Goal: Task Accomplishment & Management: Manage account settings

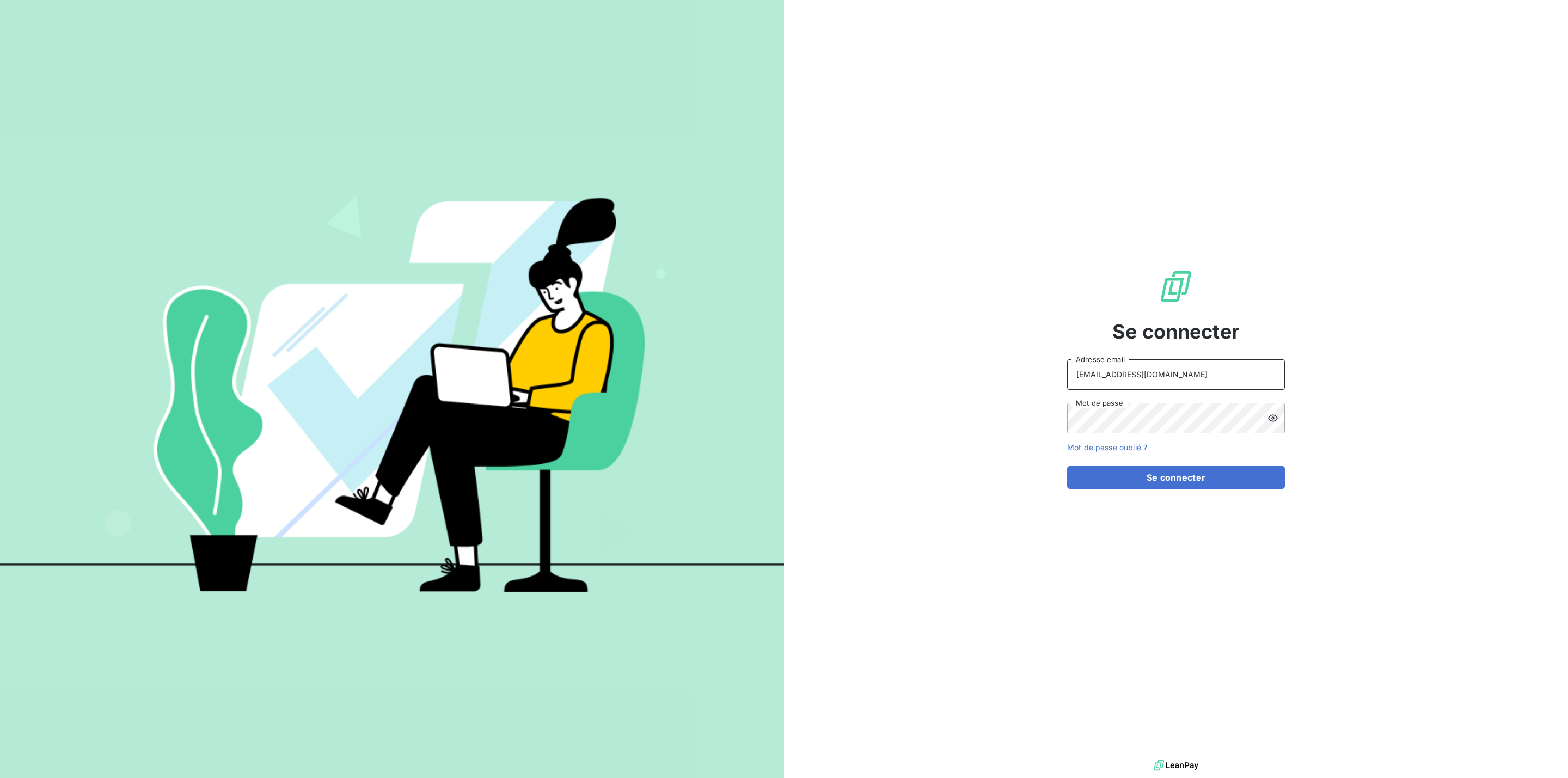
click at [1207, 376] on input "[EMAIL_ADDRESS][DOMAIN_NAME]" at bounding box center [1176, 374] width 218 height 30
type input "[EMAIL_ADDRESS][DOMAIN_NAME]"
click at [1173, 486] on button "Se connecter" at bounding box center [1176, 477] width 218 height 23
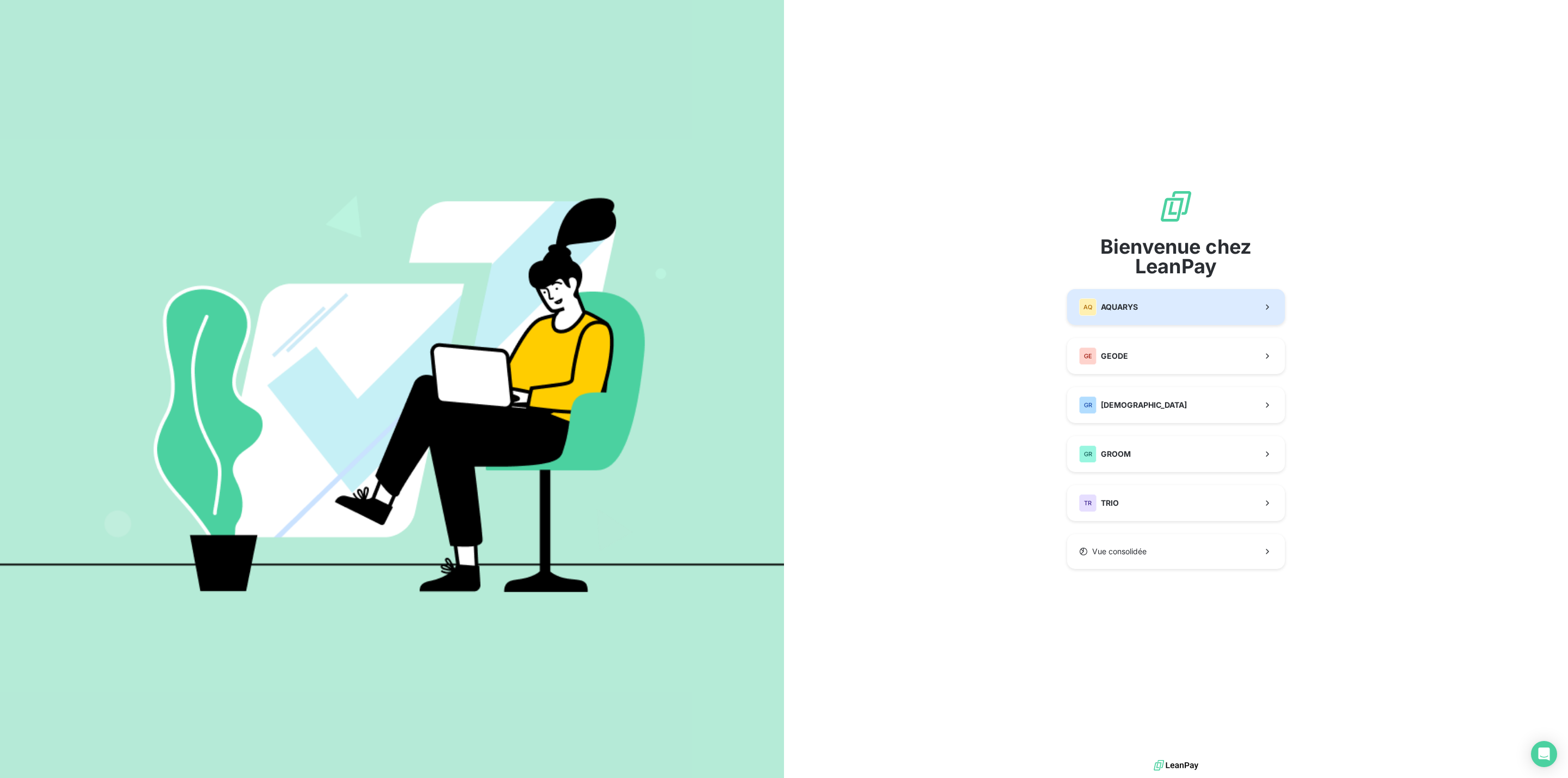
click at [1132, 307] on span "AQUARYS" at bounding box center [1119, 307] width 37 height 11
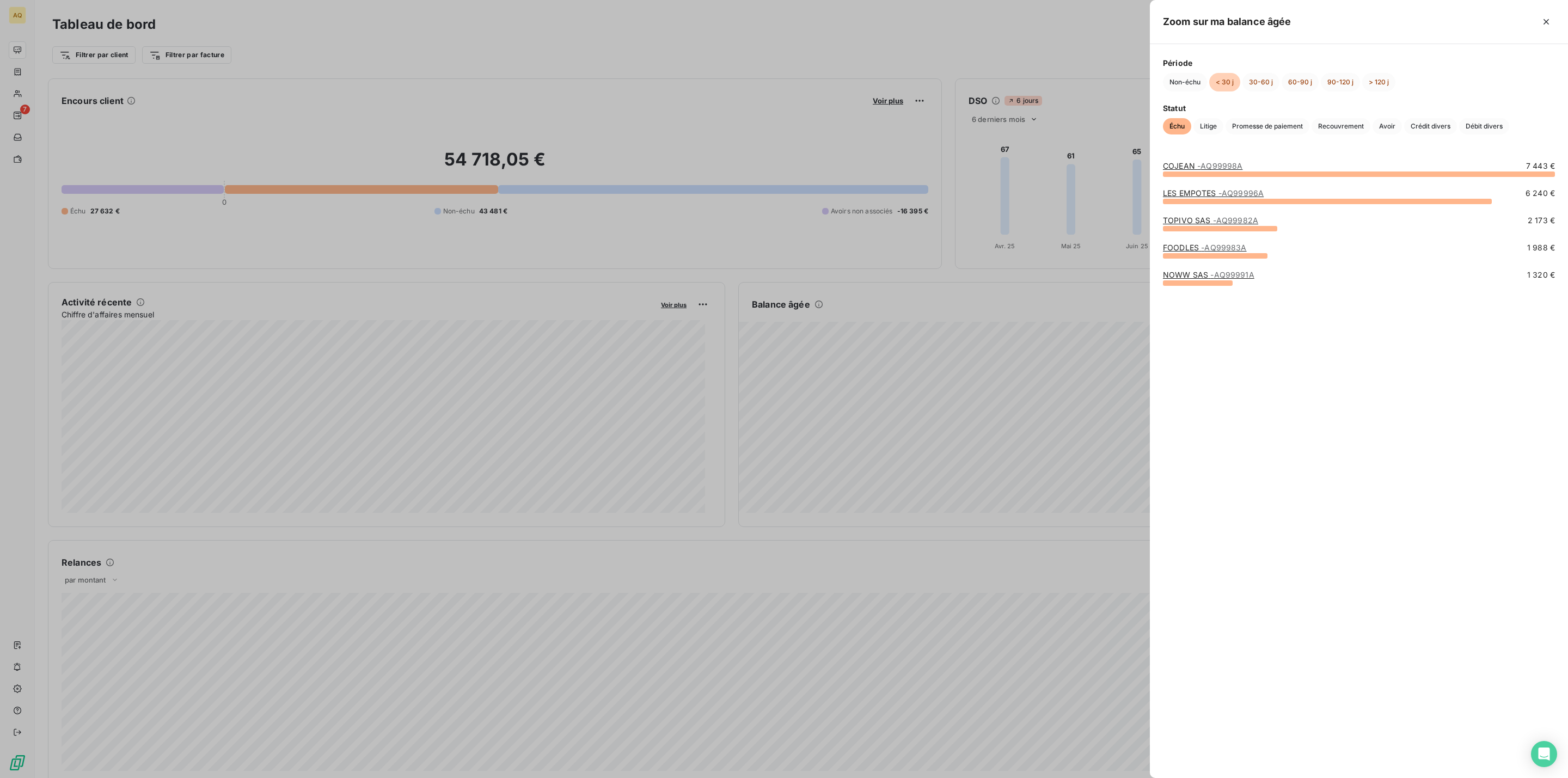
click at [1184, 168] on link "COJEAN - AQ99998A" at bounding box center [1203, 166] width 80 height 9
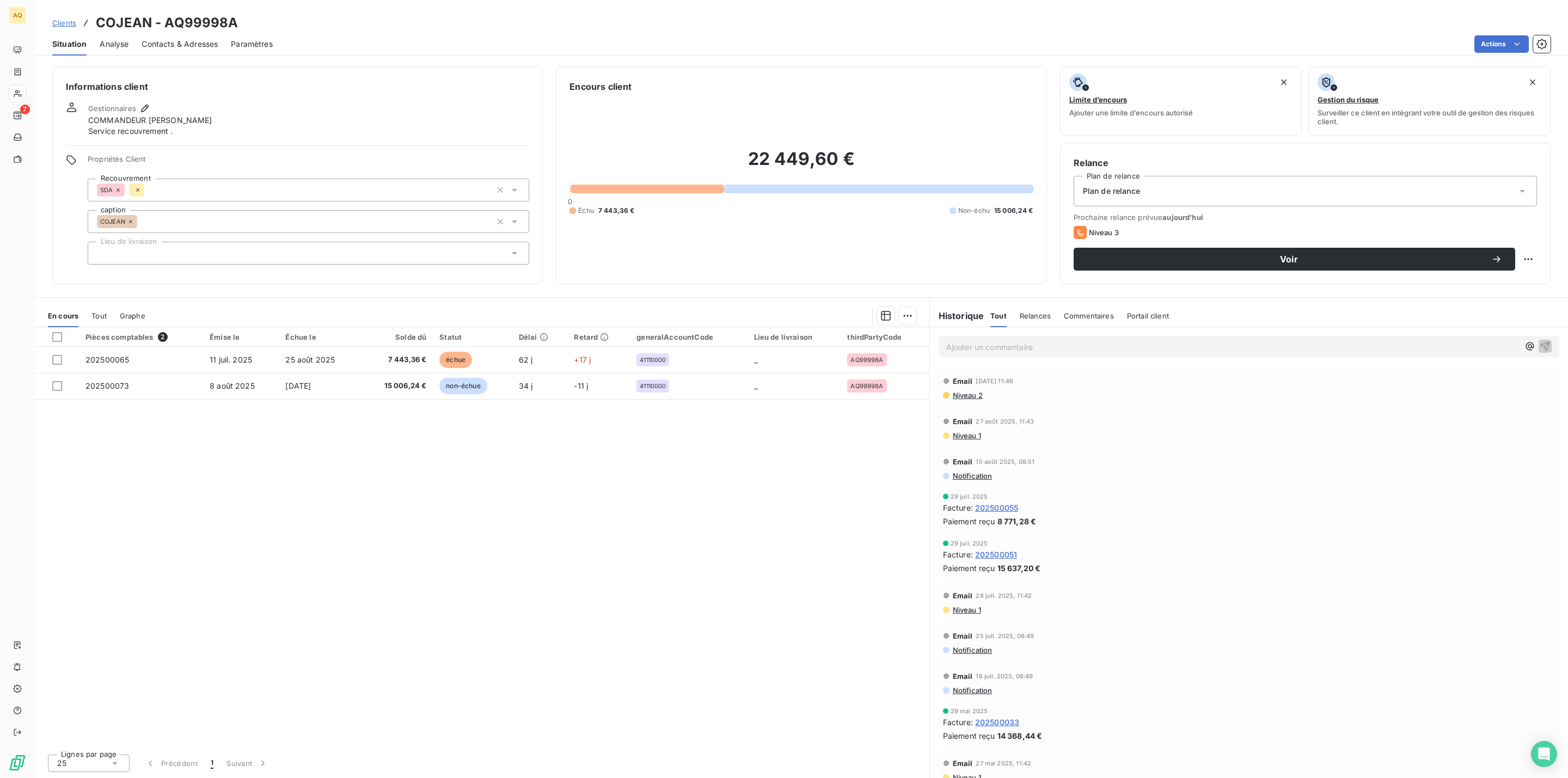
click at [976, 394] on span "Niveau 2" at bounding box center [967, 395] width 31 height 9
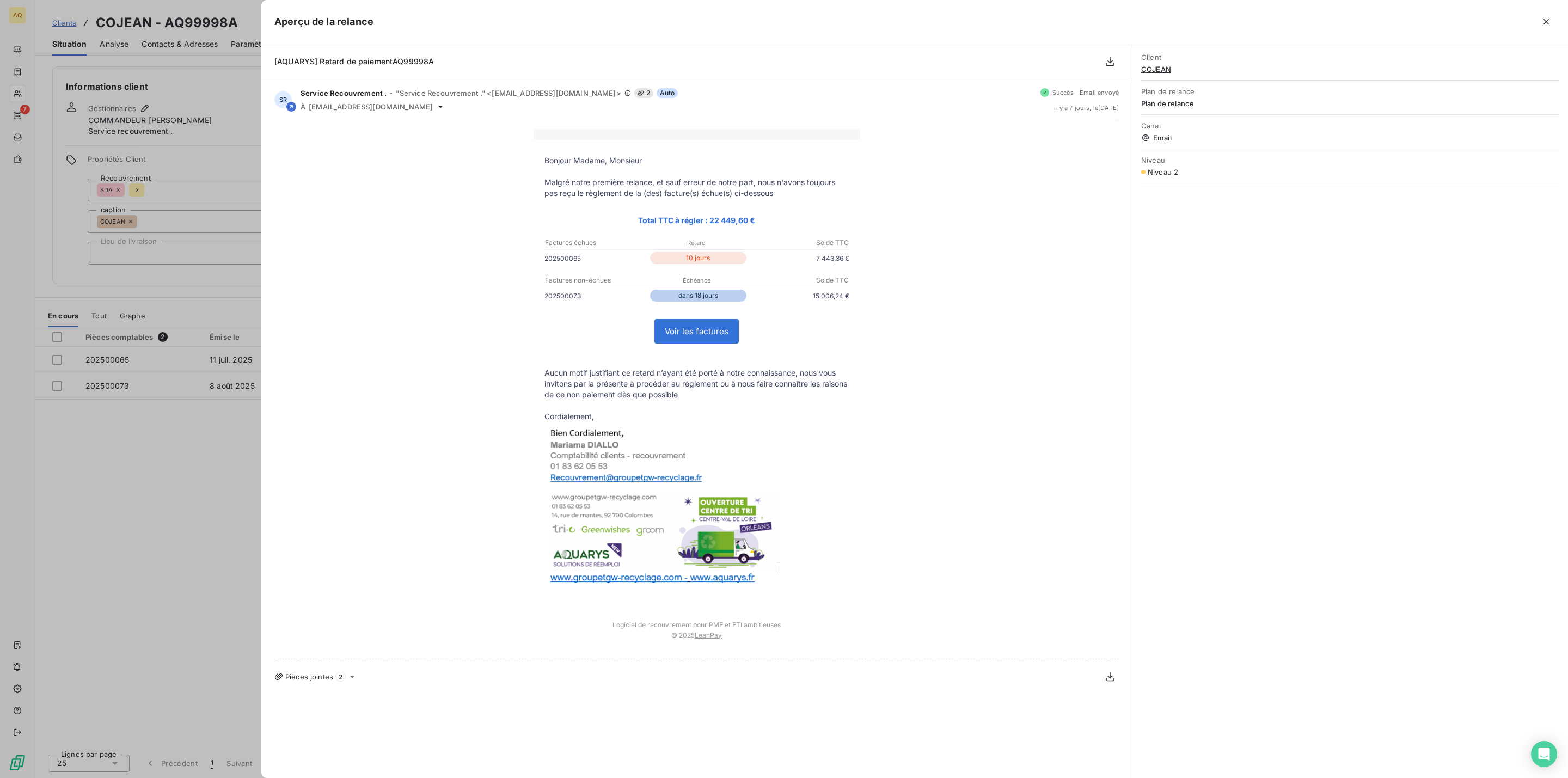
click at [225, 136] on div at bounding box center [784, 389] width 1568 height 778
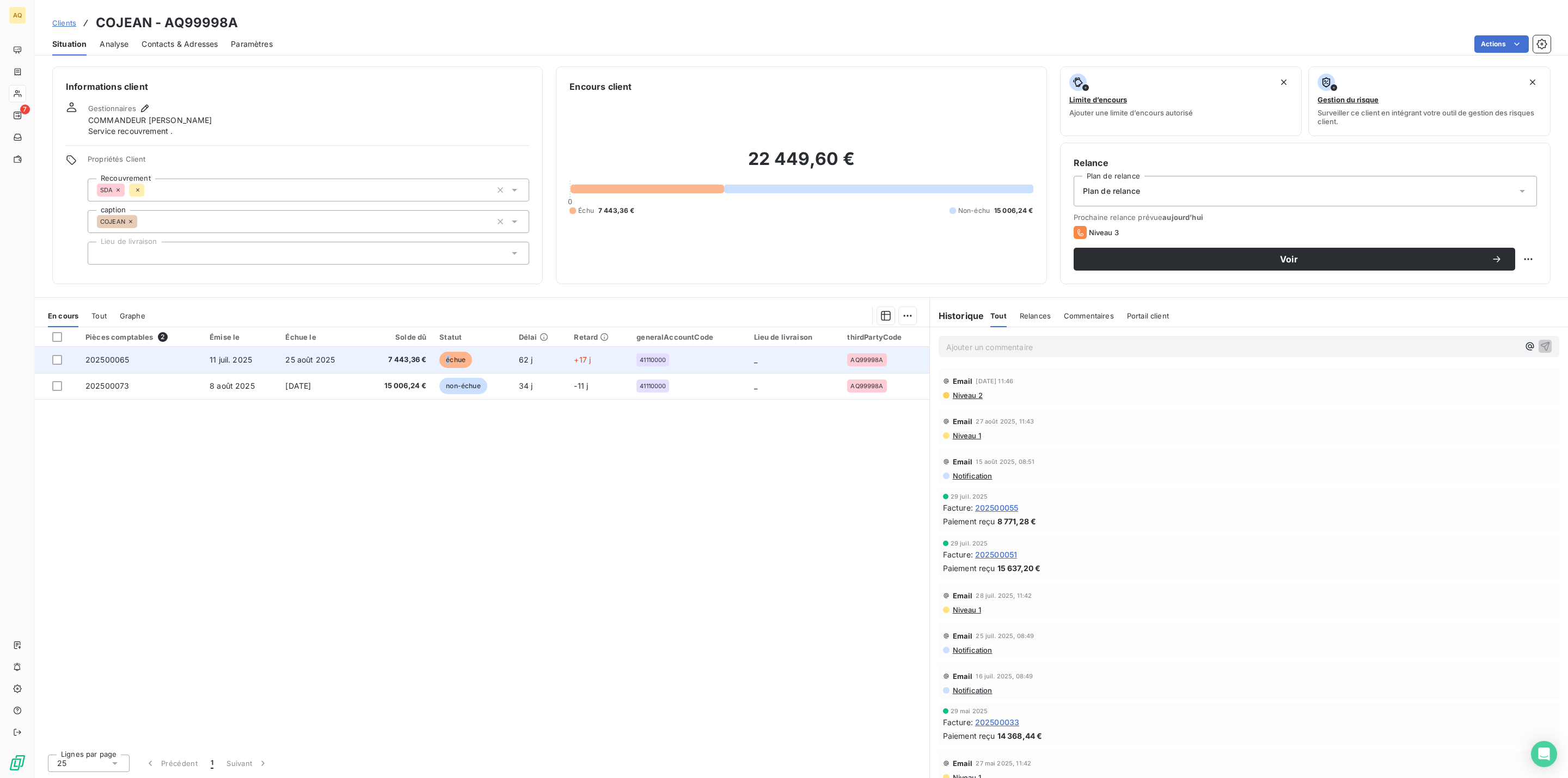
click at [451, 361] on span "échue" at bounding box center [455, 360] width 32 height 17
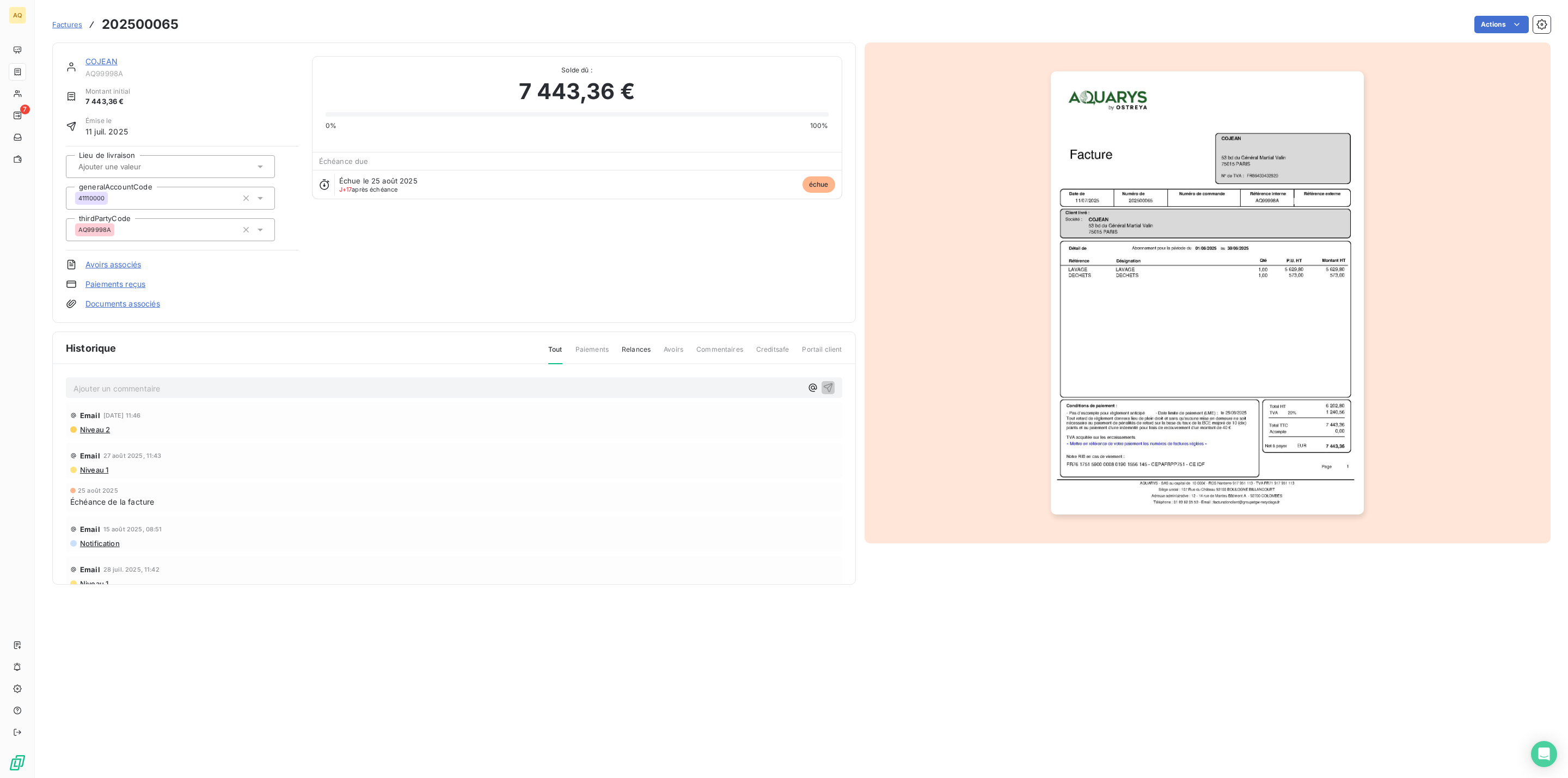
click at [1129, 299] on img "button" at bounding box center [1207, 293] width 313 height 443
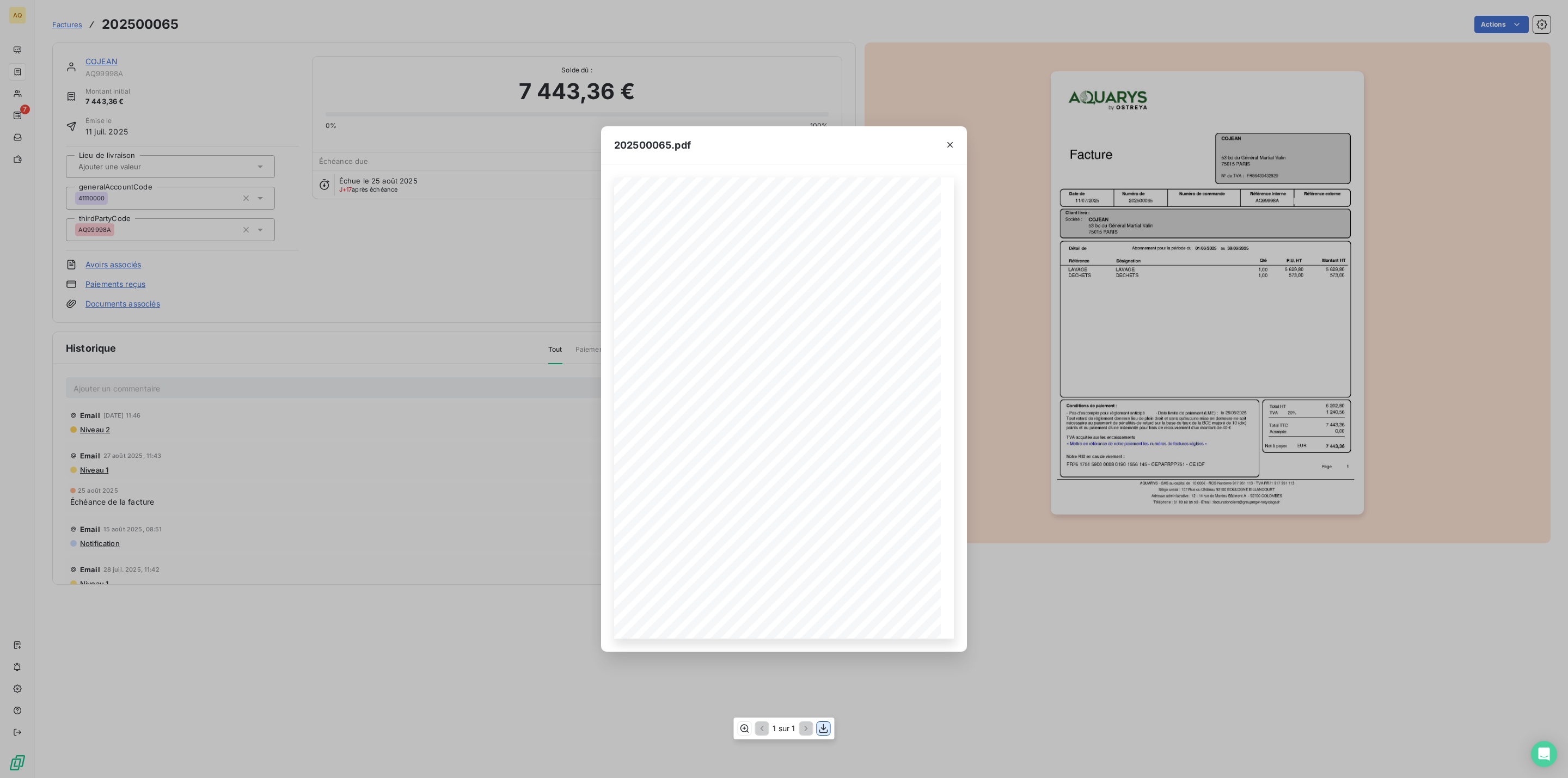
click at [820, 728] on icon "button" at bounding box center [824, 728] width 11 height 11
click at [953, 142] on icon "button" at bounding box center [950, 144] width 11 height 11
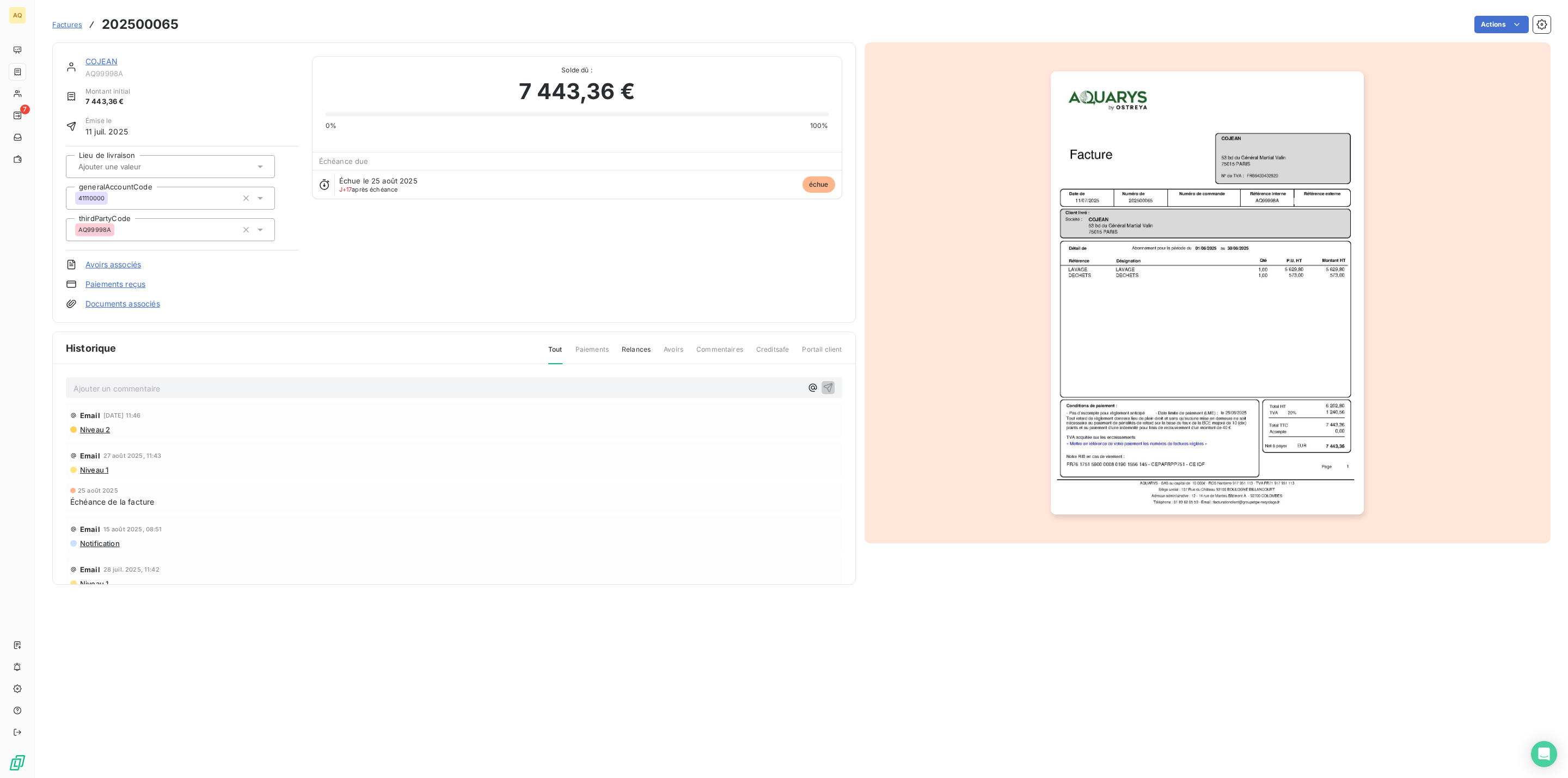
click at [105, 62] on link "COJEAN" at bounding box center [101, 61] width 32 height 9
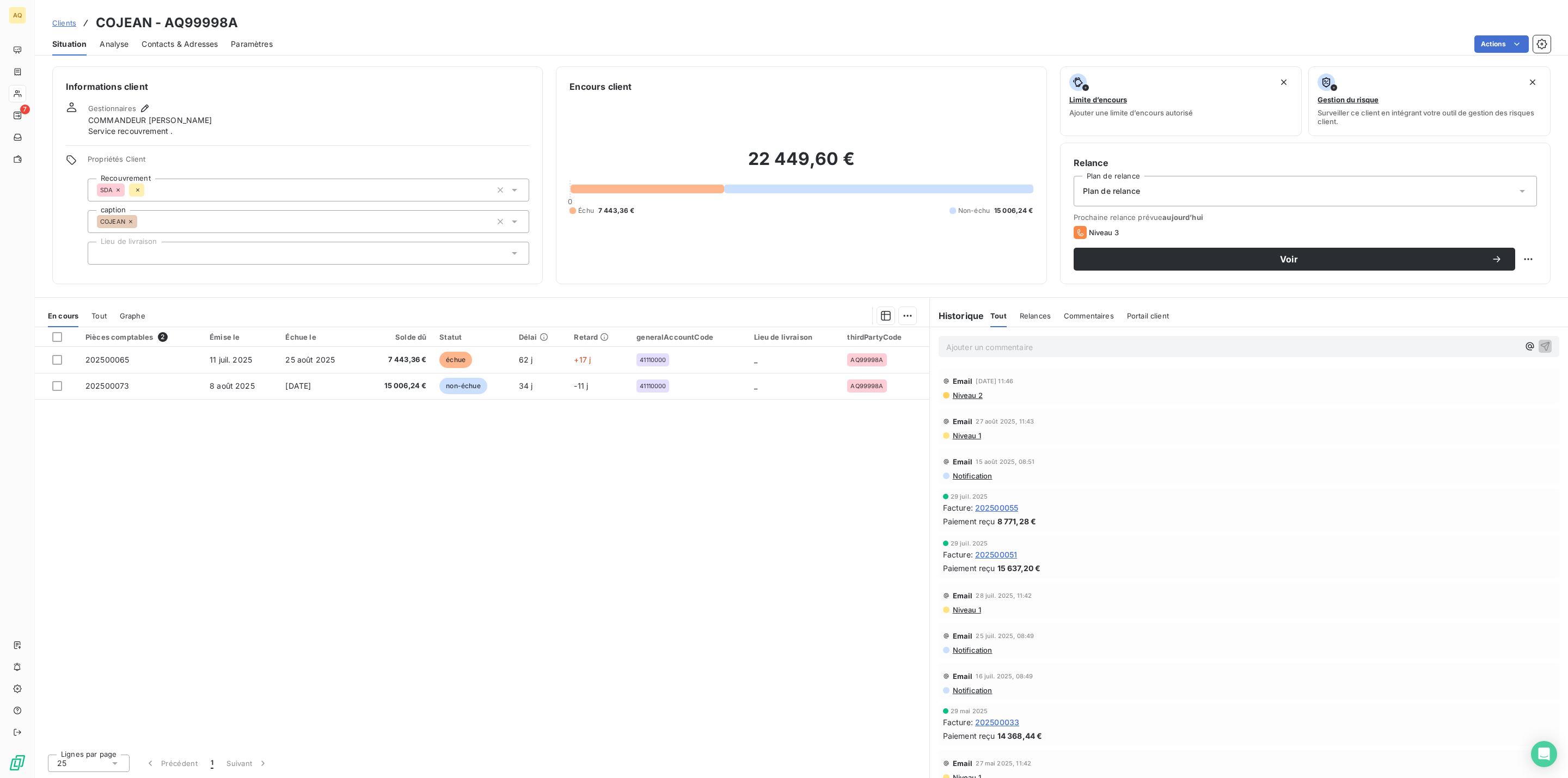
click at [177, 38] on span "Contacts & Adresses" at bounding box center [180, 44] width 76 height 11
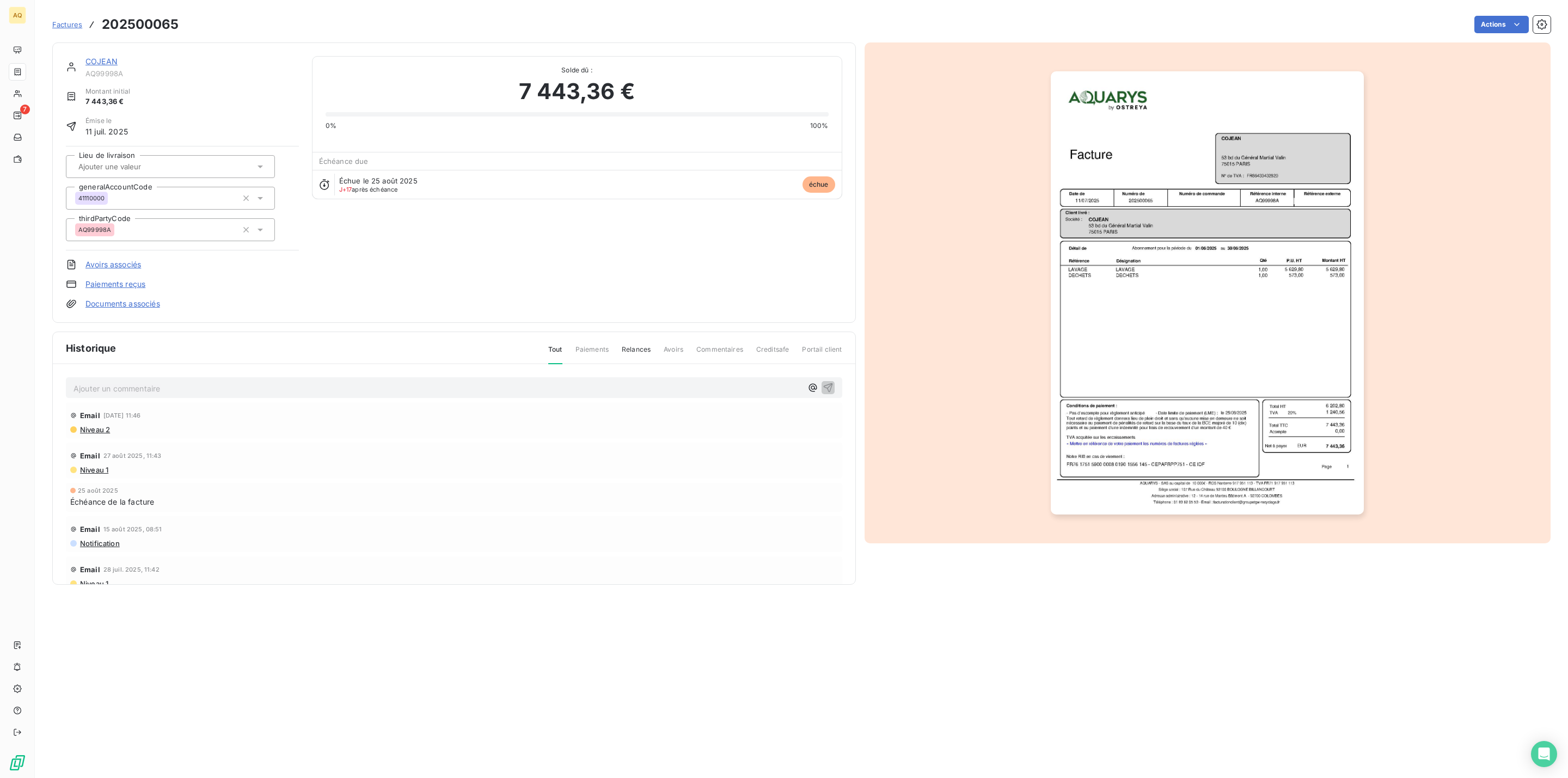
click at [108, 66] on link "COJEAN" at bounding box center [101, 61] width 32 height 9
click at [111, 64] on link "COJEAN" at bounding box center [101, 61] width 32 height 9
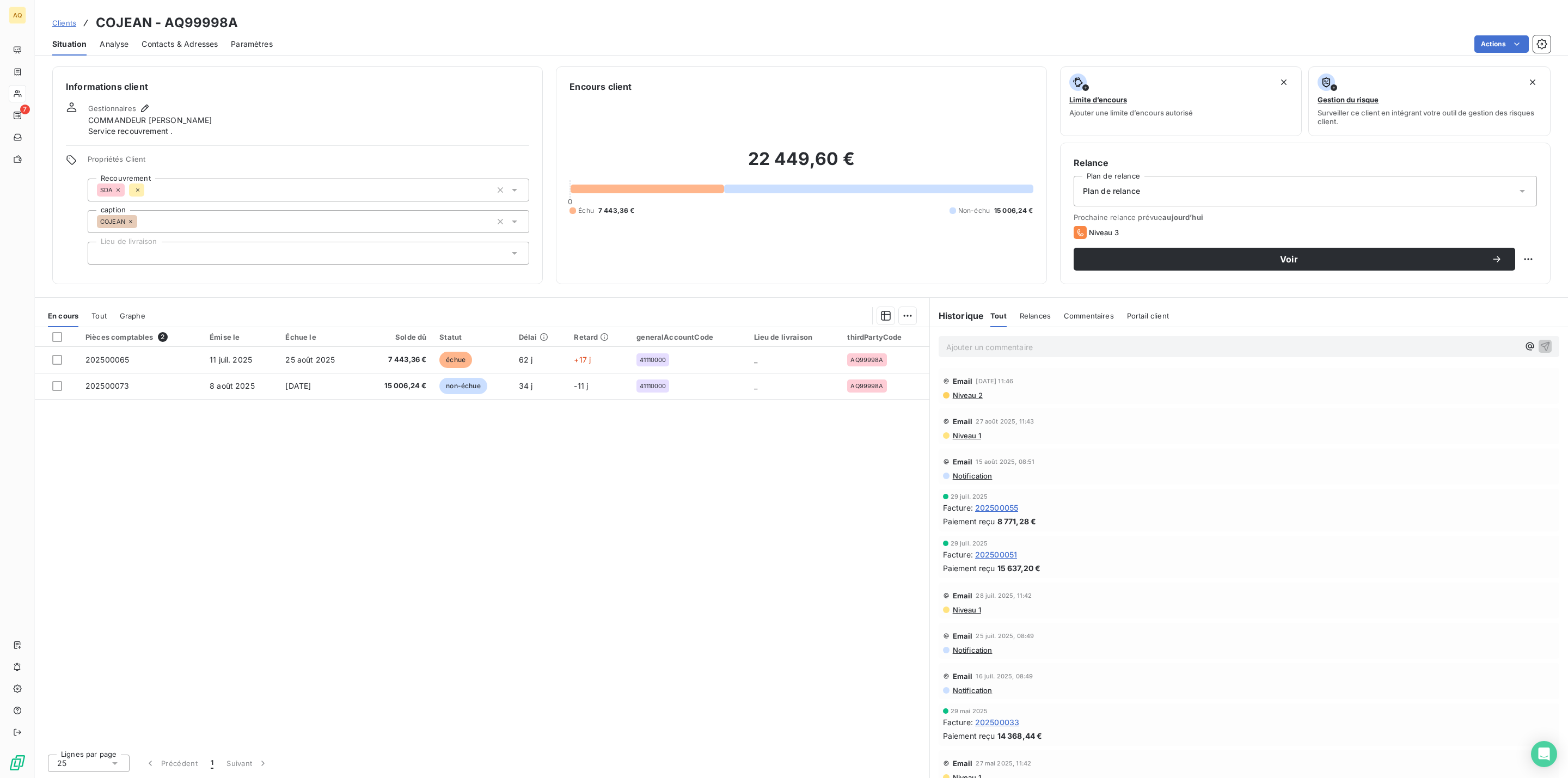
click at [1009, 510] on span "202500055" at bounding box center [996, 507] width 43 height 11
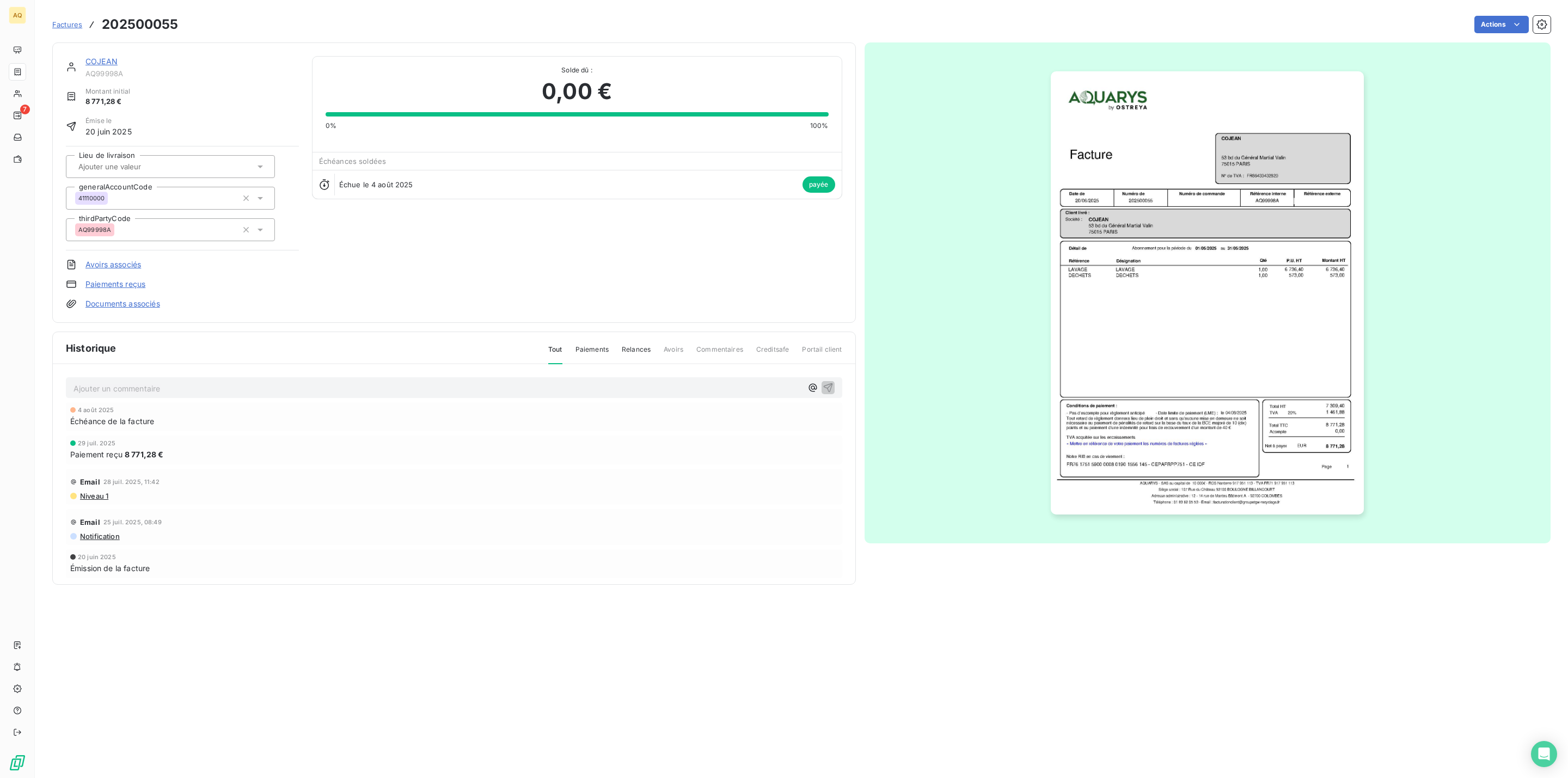
click at [1239, 272] on img "button" at bounding box center [1207, 293] width 313 height 443
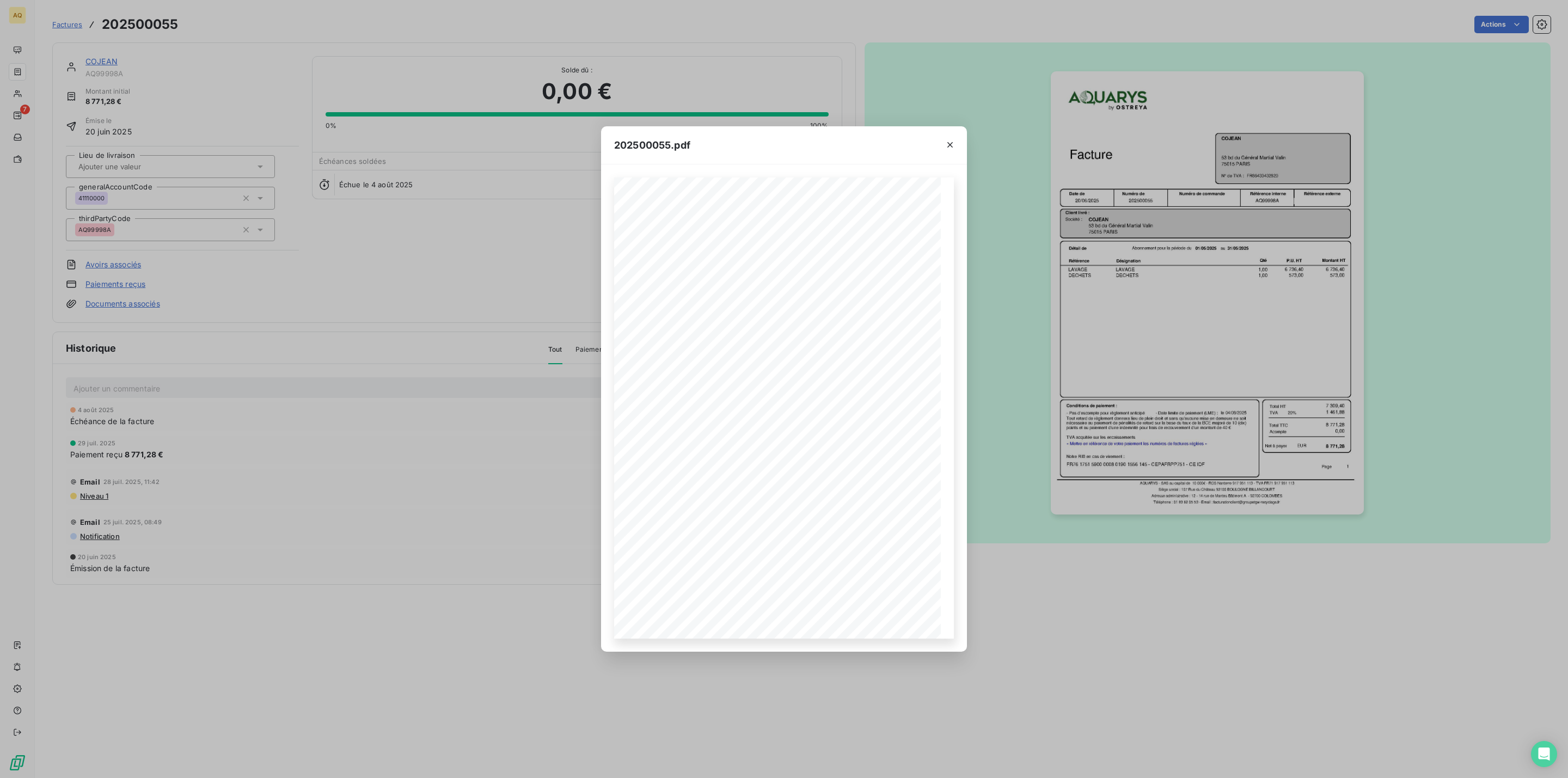
click at [539, 345] on div "202500055.pdf Référence interne Numéro de Date de Numéro de commande Référence …" at bounding box center [784, 389] width 1568 height 778
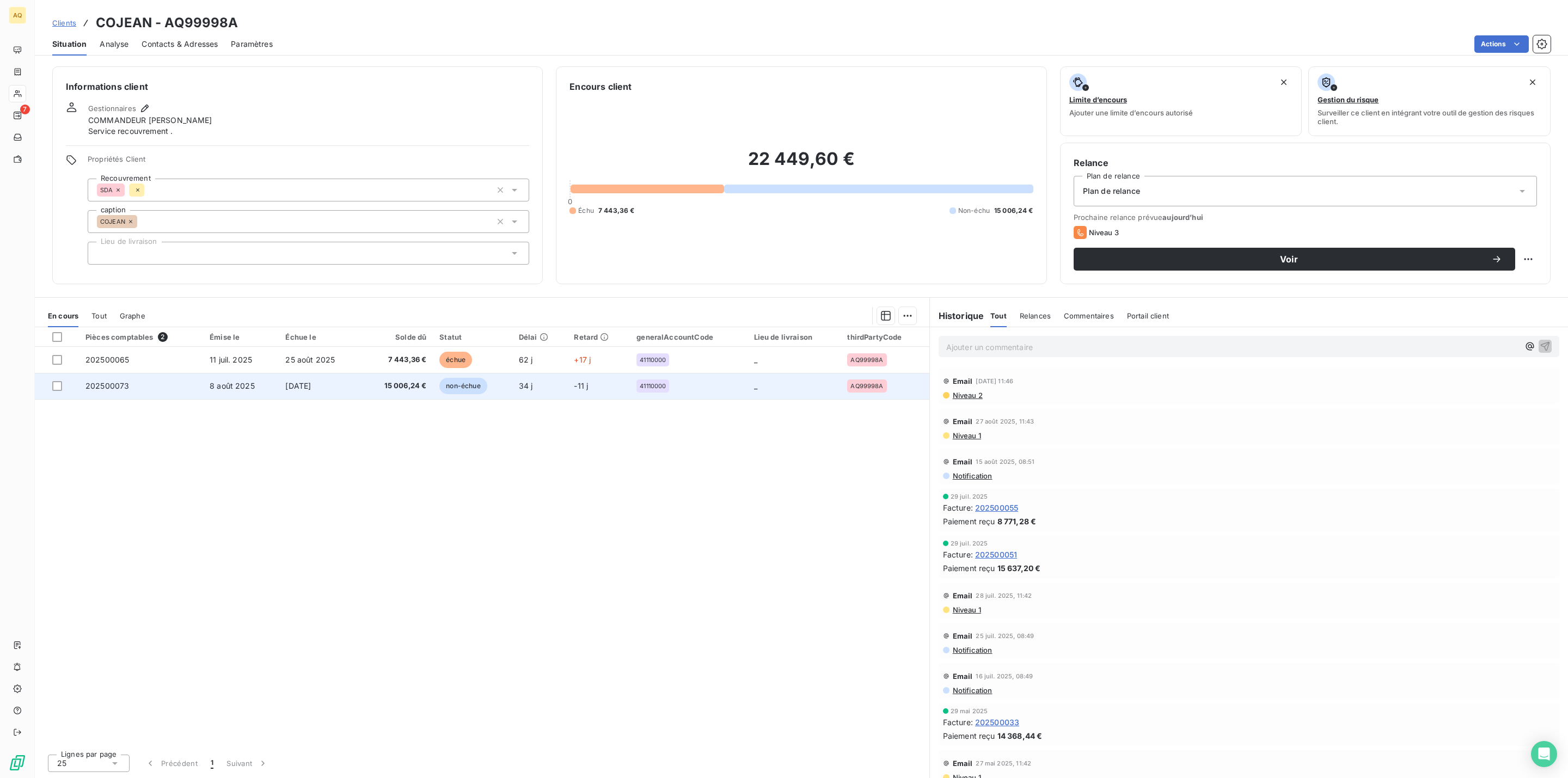
click at [431, 386] on td "15 006,24 €" at bounding box center [396, 386] width 72 height 26
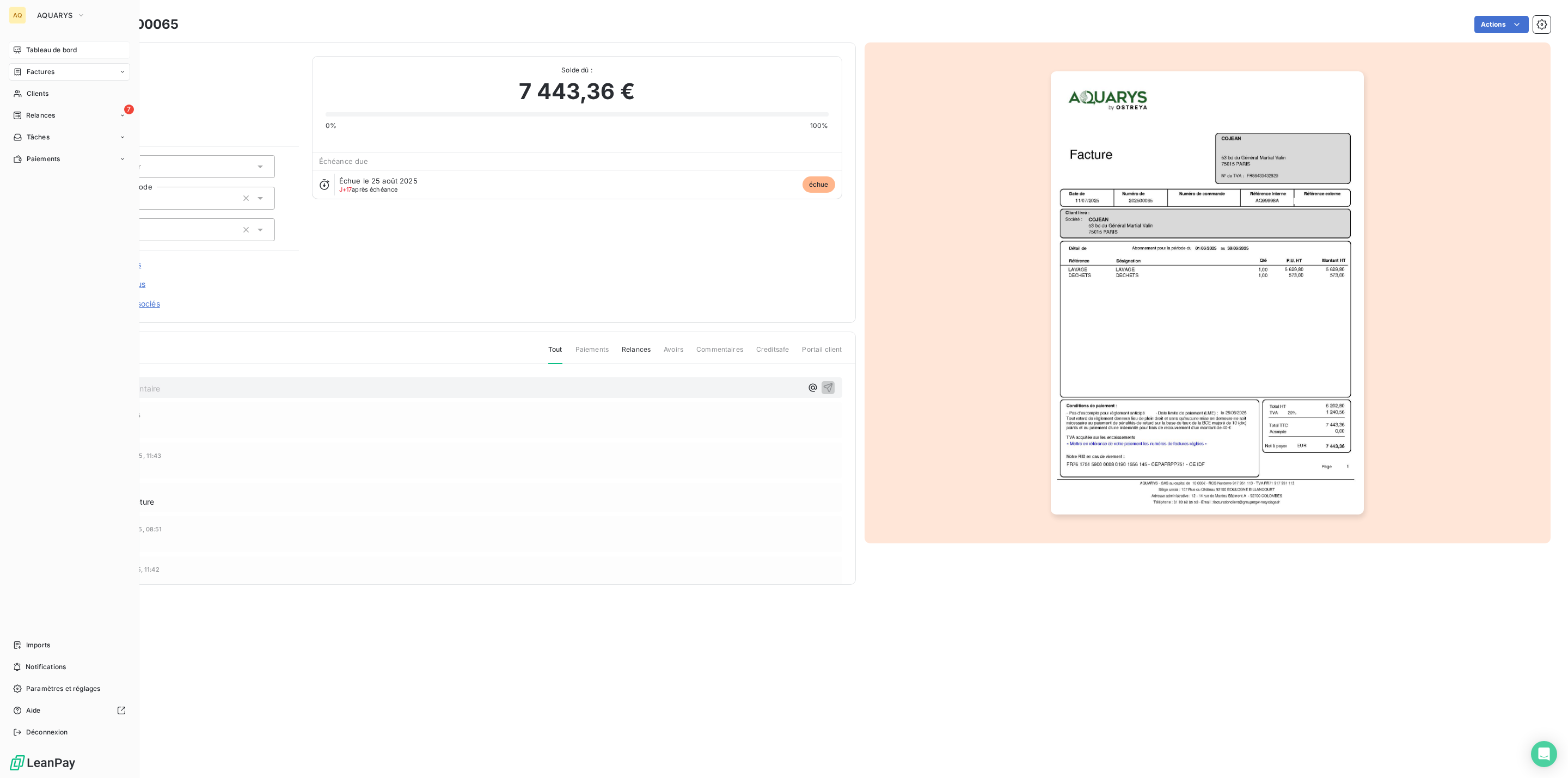
click at [44, 48] on span "Tableau de bord" at bounding box center [51, 50] width 50 height 10
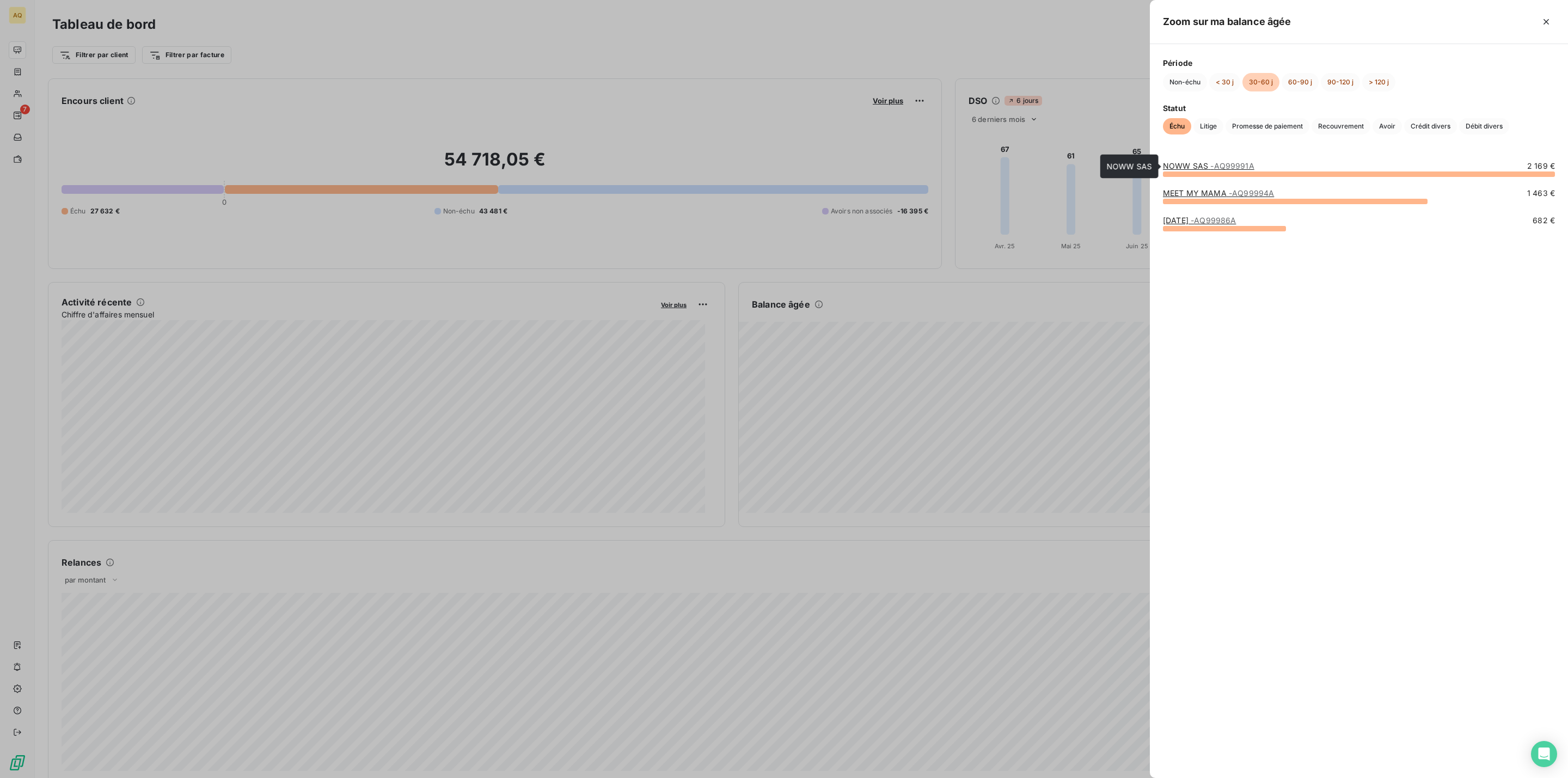
click at [1219, 166] on span "- AQ99991A" at bounding box center [1232, 166] width 44 height 9
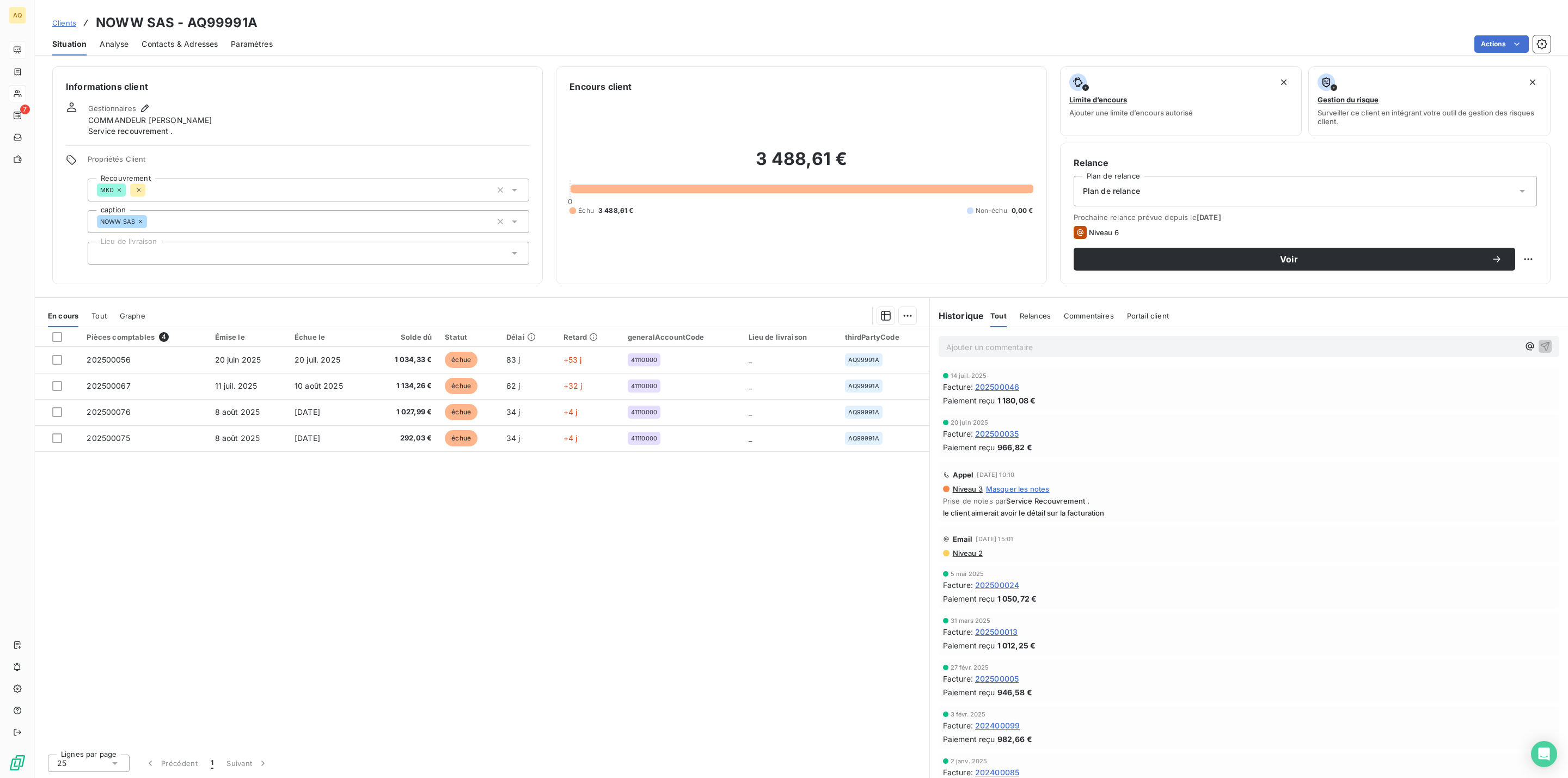
click at [212, 35] on div "Contacts & Adresses" at bounding box center [180, 44] width 76 height 23
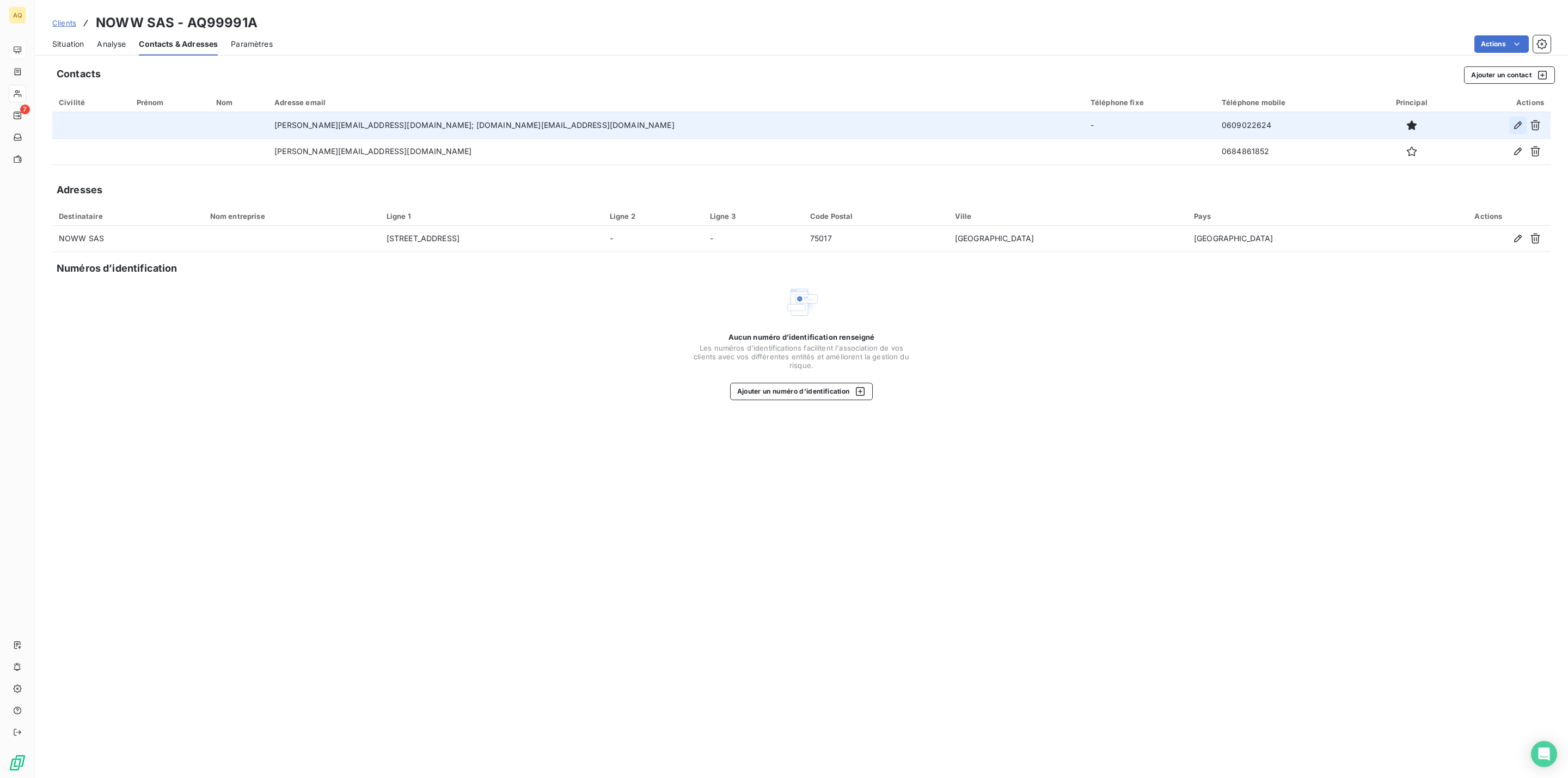
click at [1520, 121] on icon "button" at bounding box center [1518, 125] width 8 height 8
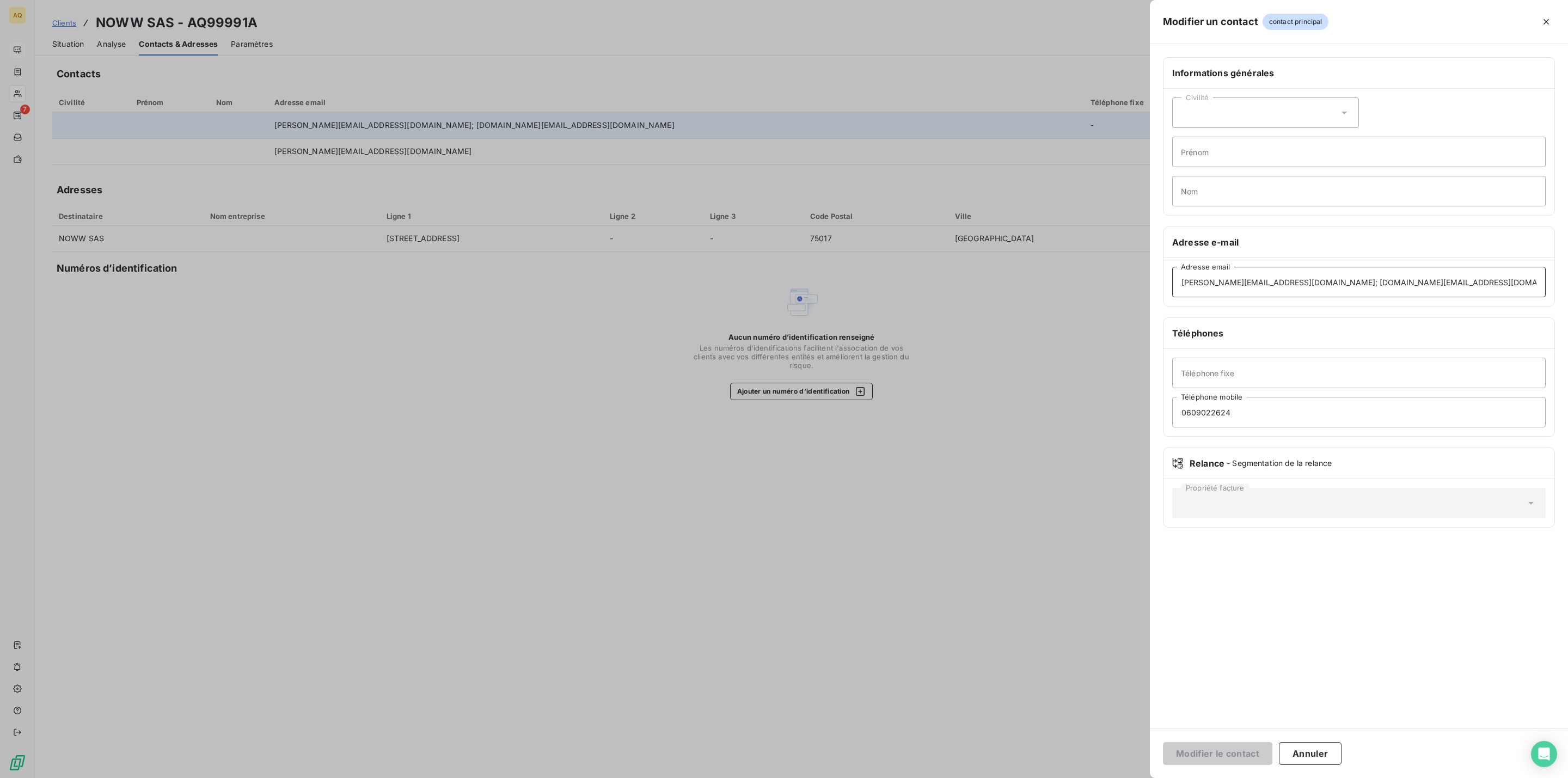
click at [1387, 288] on input "[PERSON_NAME][EMAIL_ADDRESS][DOMAIN_NAME]; [DOMAIN_NAME][EMAIL_ADDRESS][DOMAIN_…" at bounding box center [1359, 282] width 374 height 30
type input "[PERSON_NAME][EMAIL_ADDRESS][DOMAIN_NAME]"
click at [1211, 753] on button "Modifier le contact" at bounding box center [1217, 753] width 109 height 23
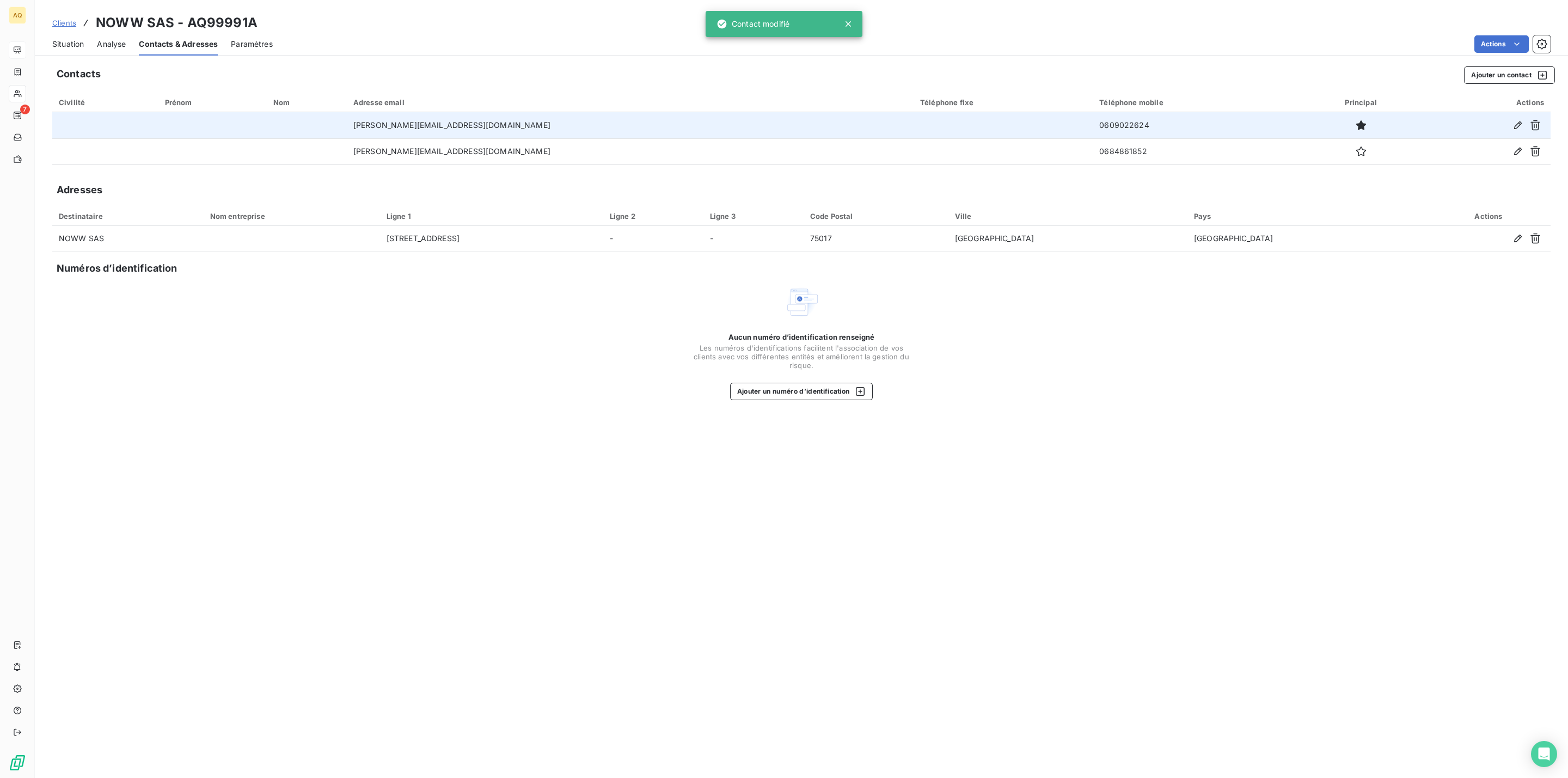
click at [80, 41] on span "Situation" at bounding box center [68, 44] width 32 height 11
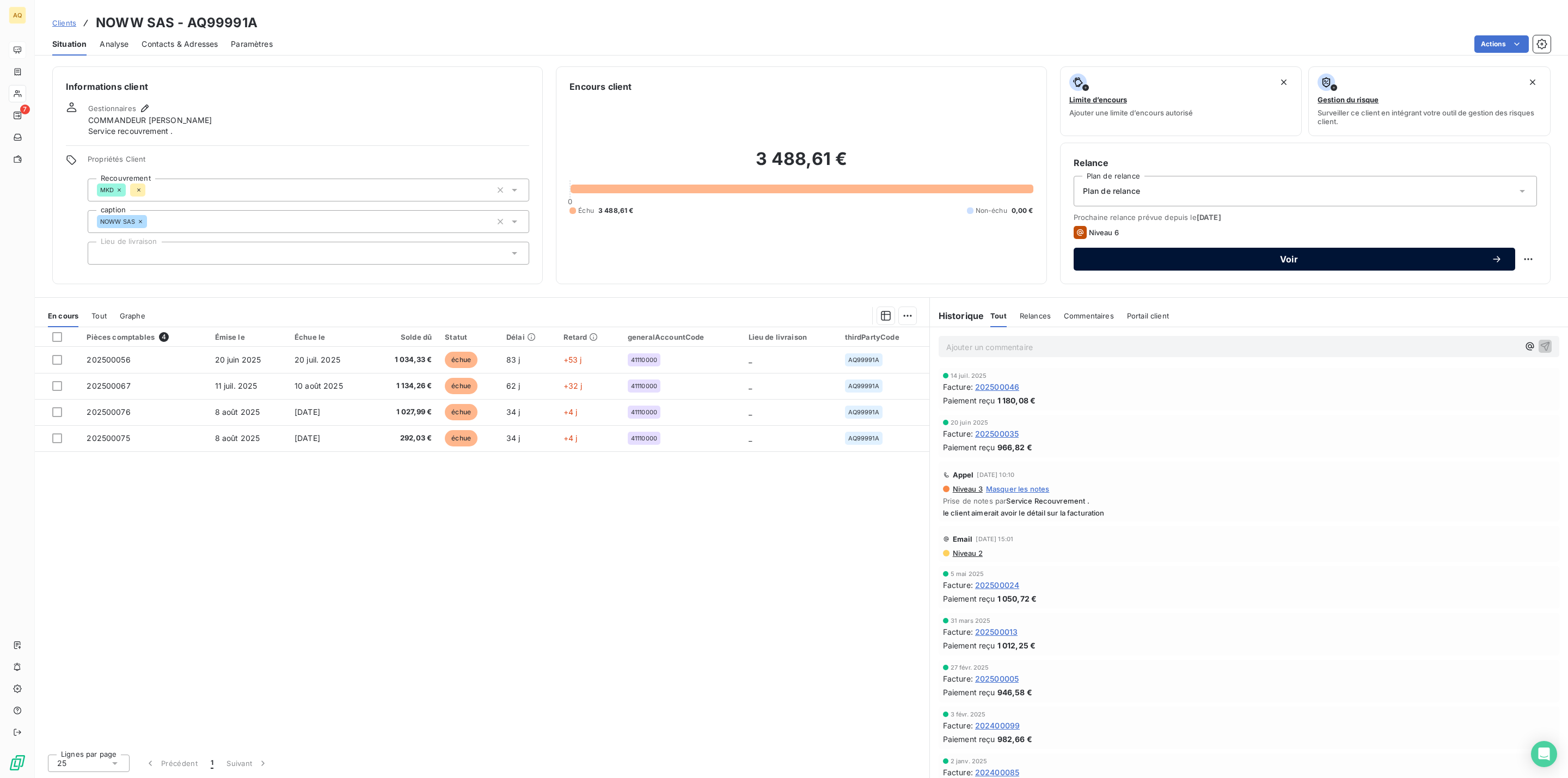
click at [1241, 260] on span "Voir" at bounding box center [1289, 258] width 404 height 9
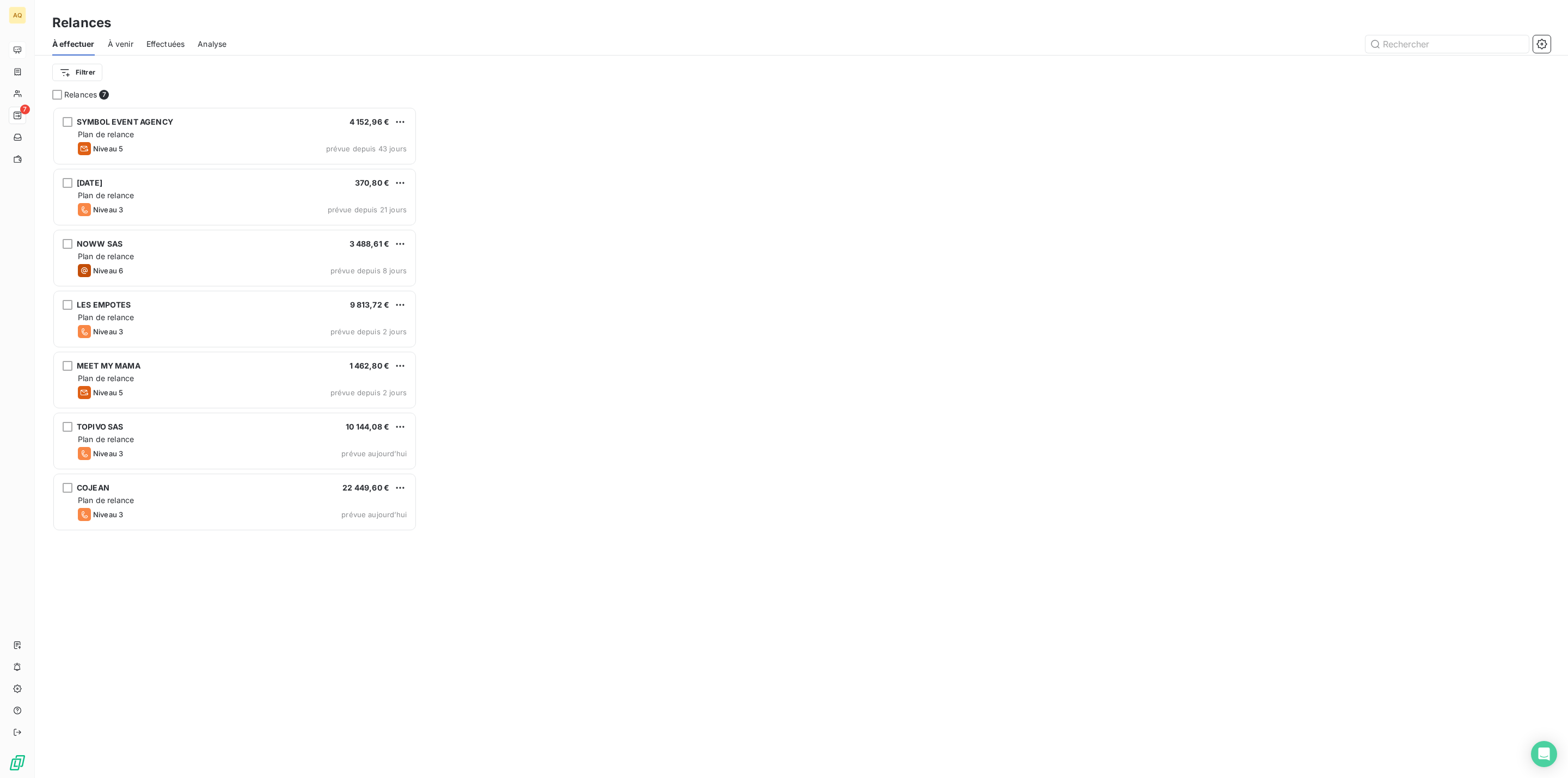
scroll to position [13, 12]
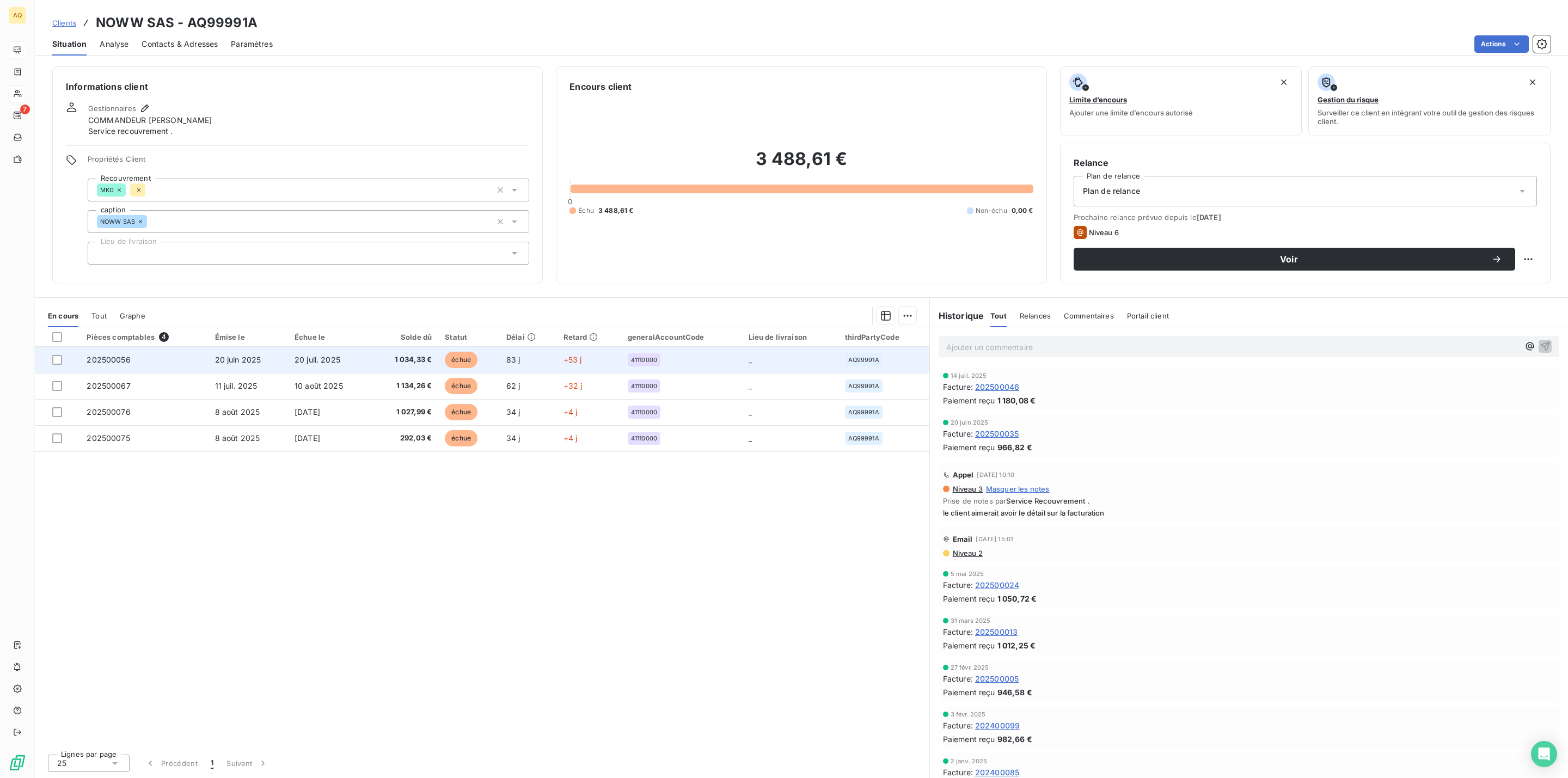
click at [472, 355] on span "échue" at bounding box center [461, 360] width 32 height 17
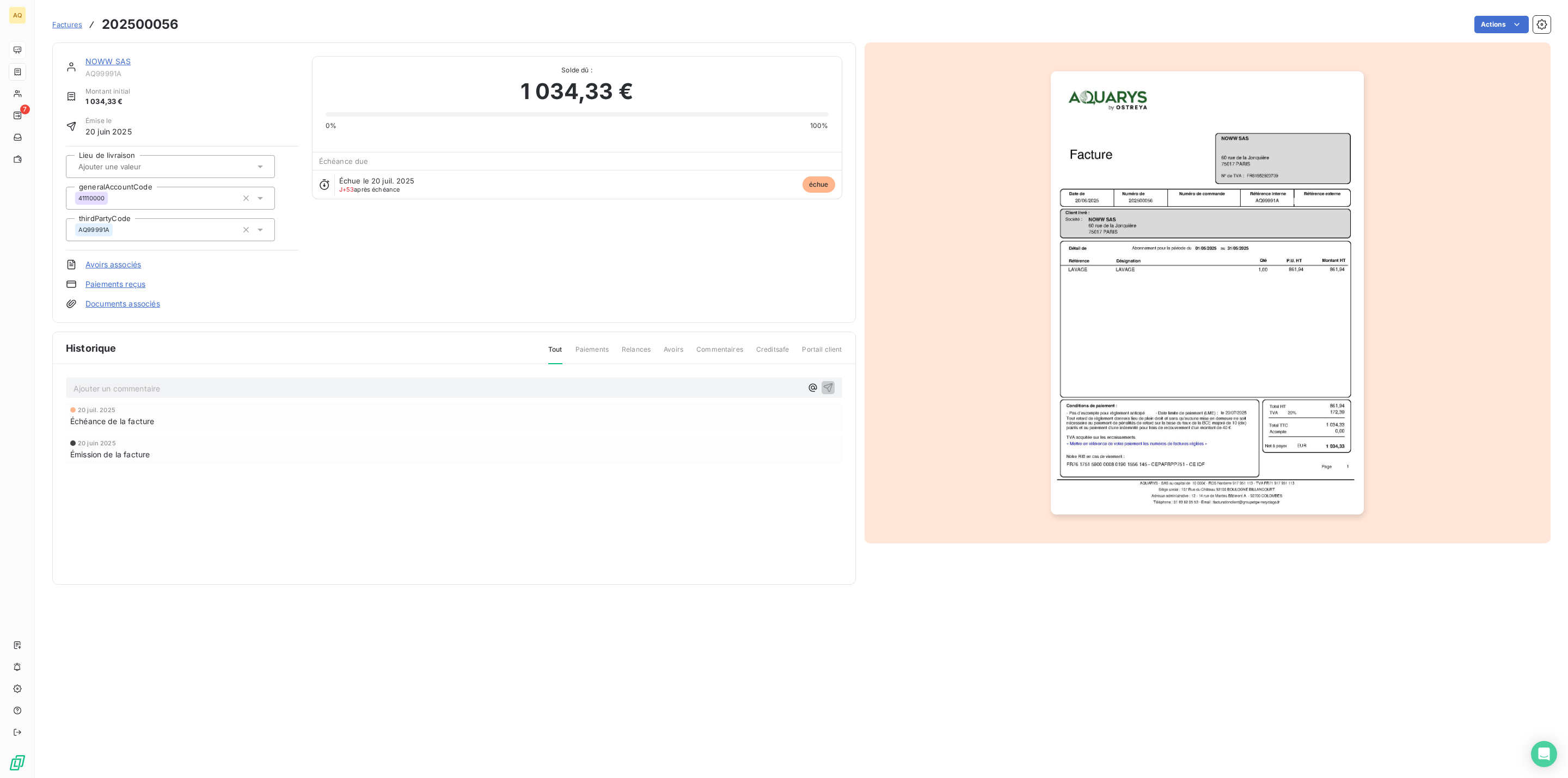
click at [1273, 253] on img "button" at bounding box center [1207, 293] width 313 height 443
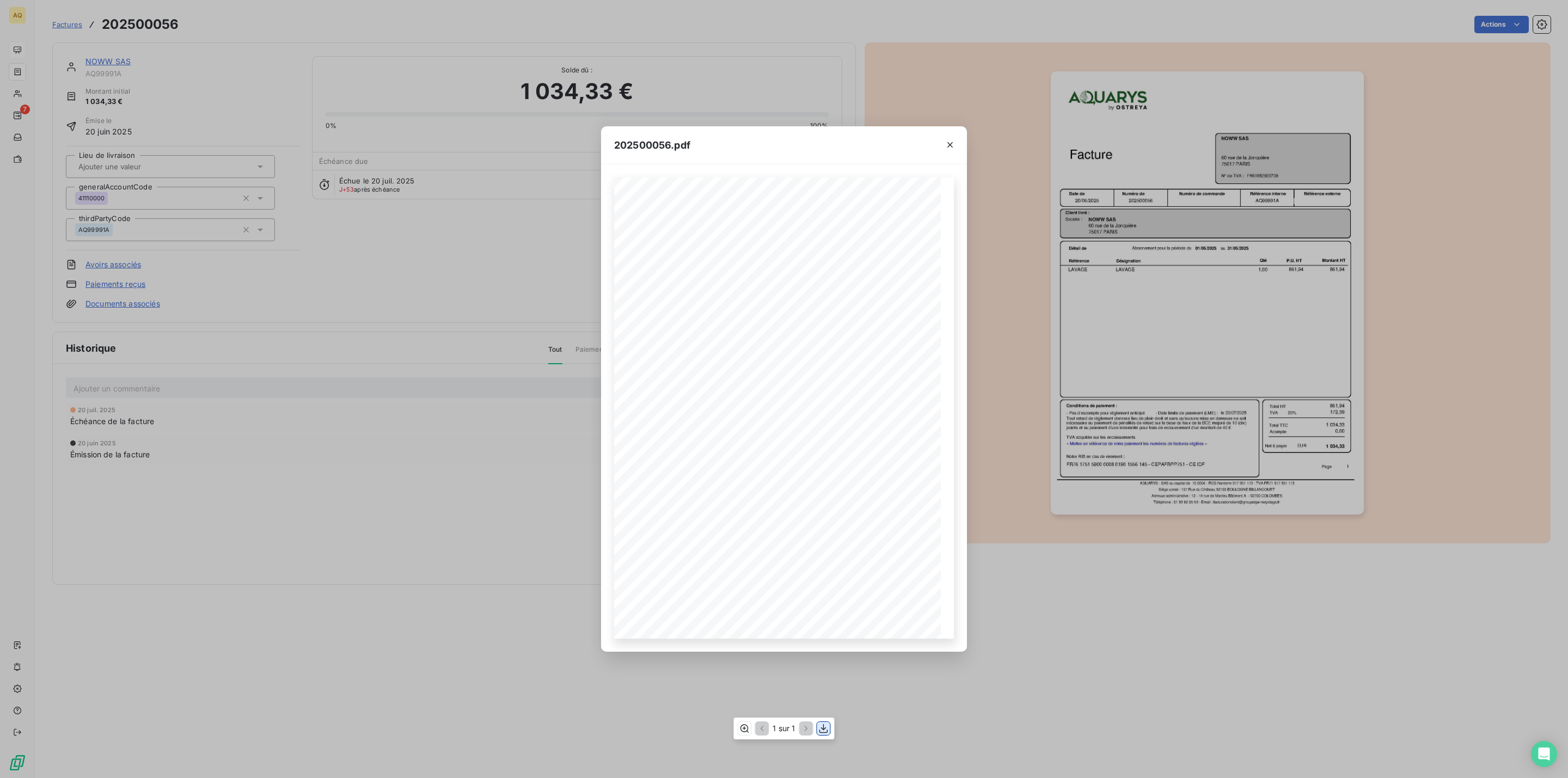
click at [818, 729] on icon "button" at bounding box center [824, 728] width 11 height 11
click at [953, 142] on icon "button" at bounding box center [950, 144] width 11 height 11
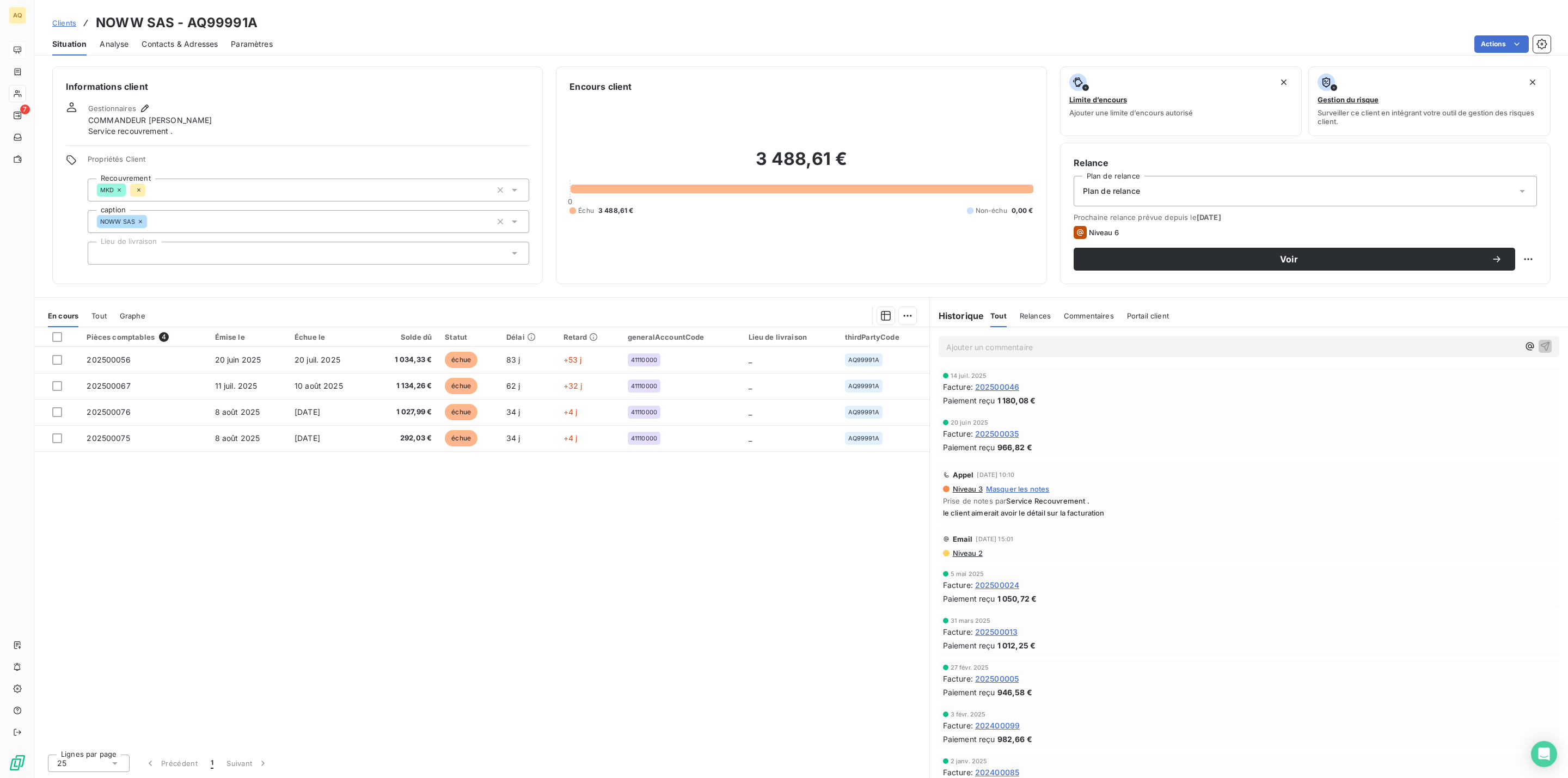
click at [190, 38] on span "Contacts & Adresses" at bounding box center [180, 44] width 76 height 11
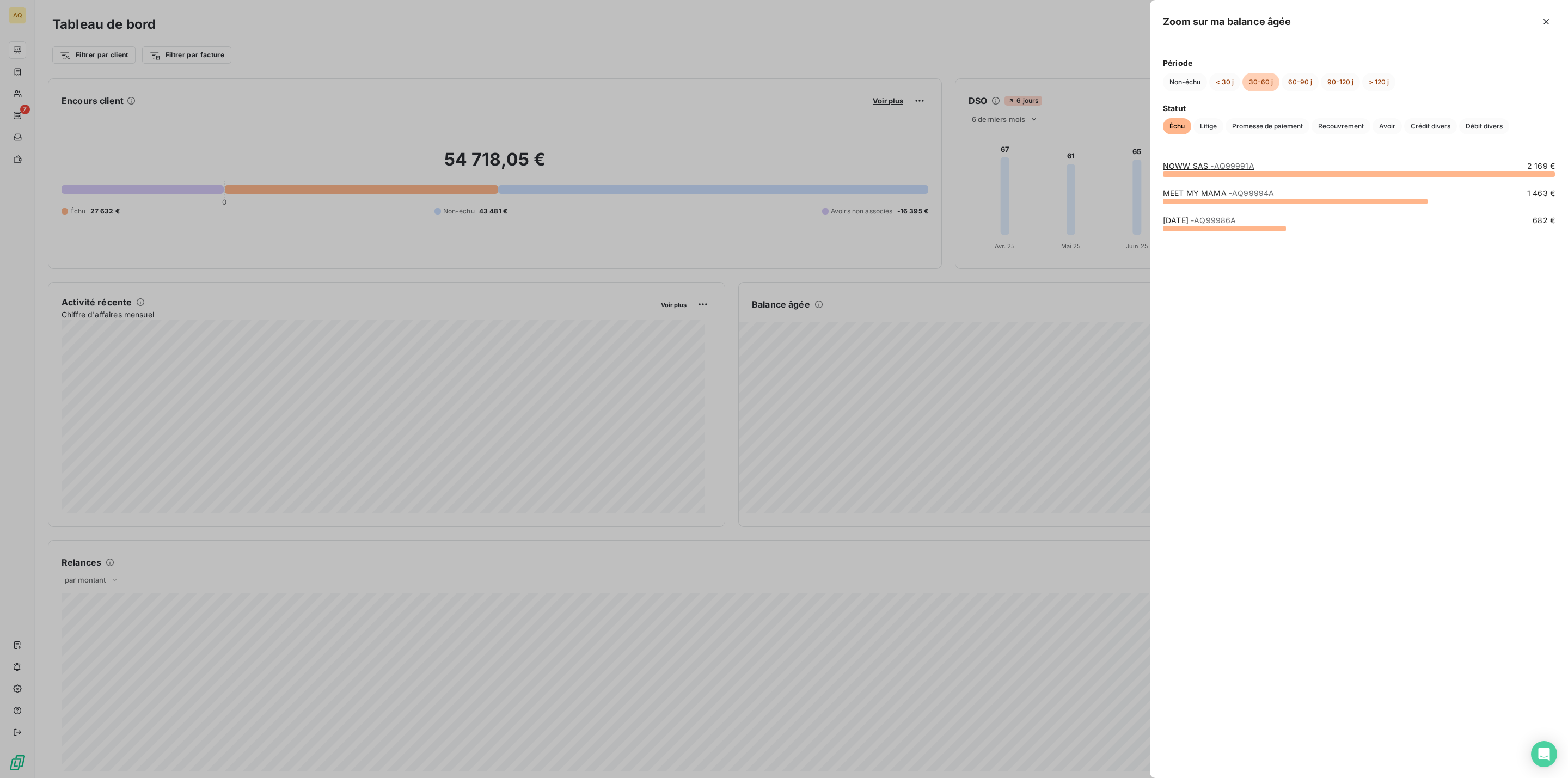
click at [1217, 188] on div "MEET MY MAMA - AQ99994A" at bounding box center [1219, 193] width 111 height 11
click at [1214, 195] on link "MEET MY MAMA - AQ99994A" at bounding box center [1219, 193] width 111 height 9
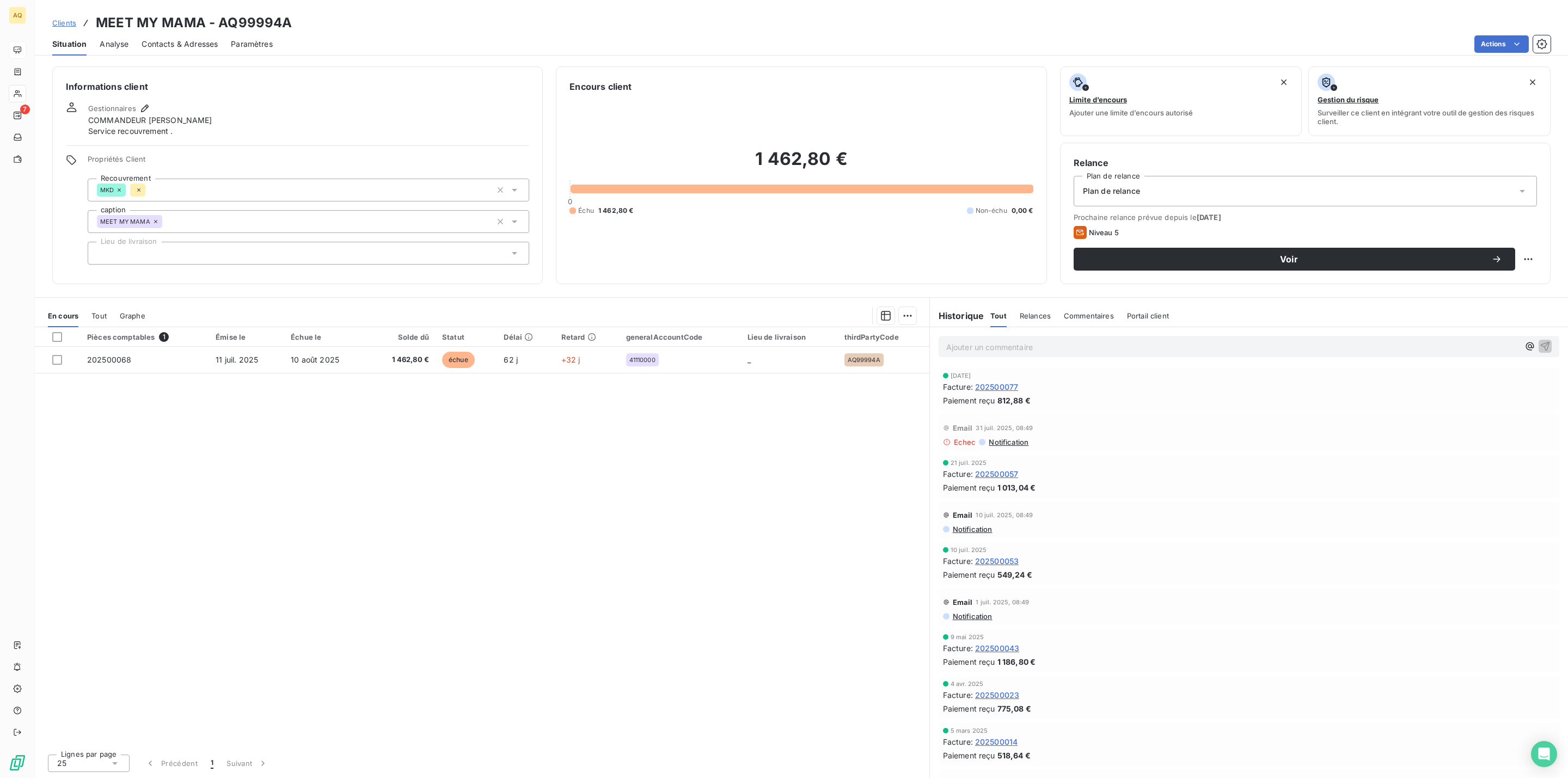
click at [173, 44] on span "Contacts & Adresses" at bounding box center [180, 44] width 76 height 11
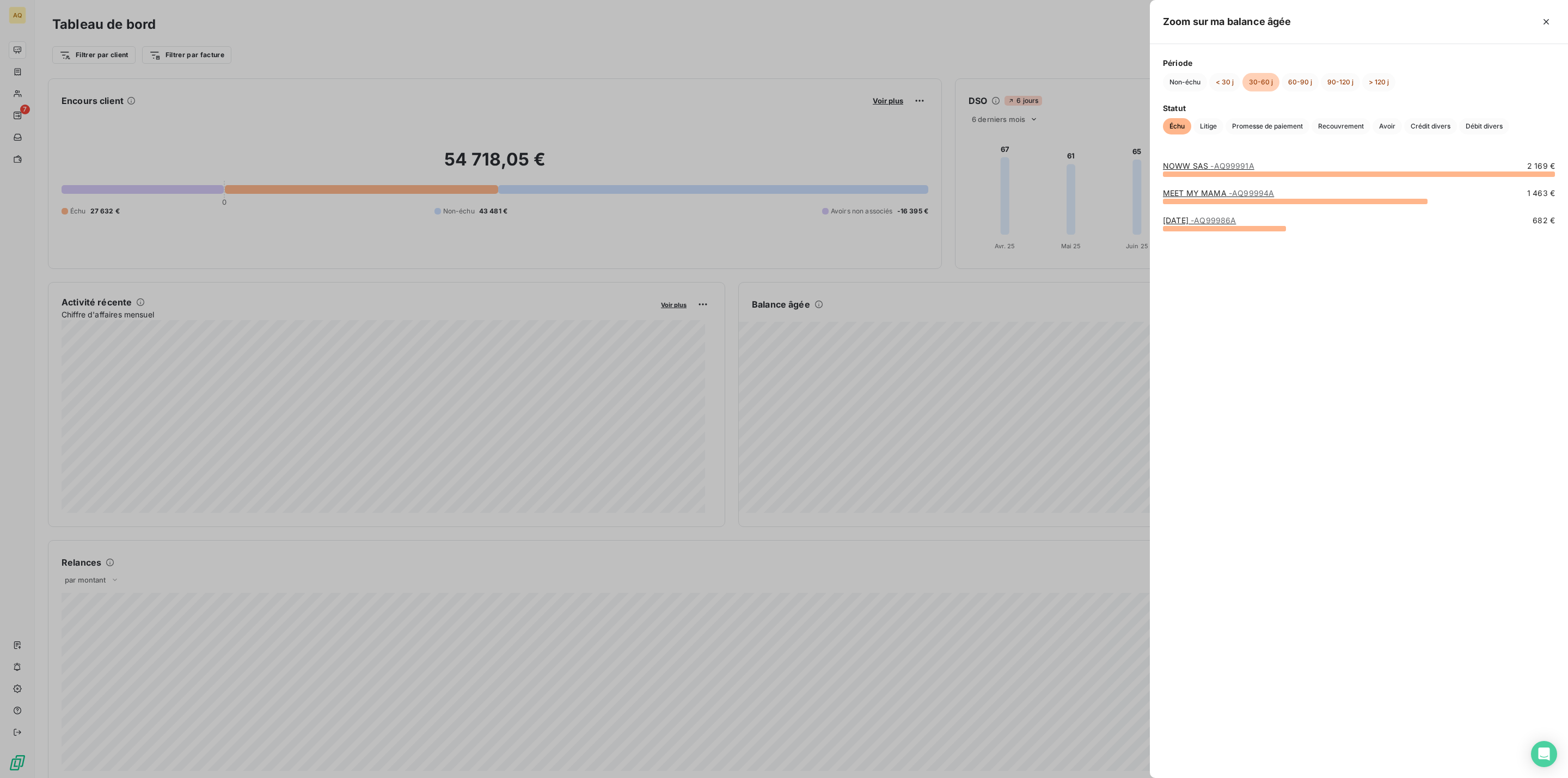
click at [1211, 194] on link "MEET MY MAMA - AQ99994A" at bounding box center [1219, 193] width 111 height 9
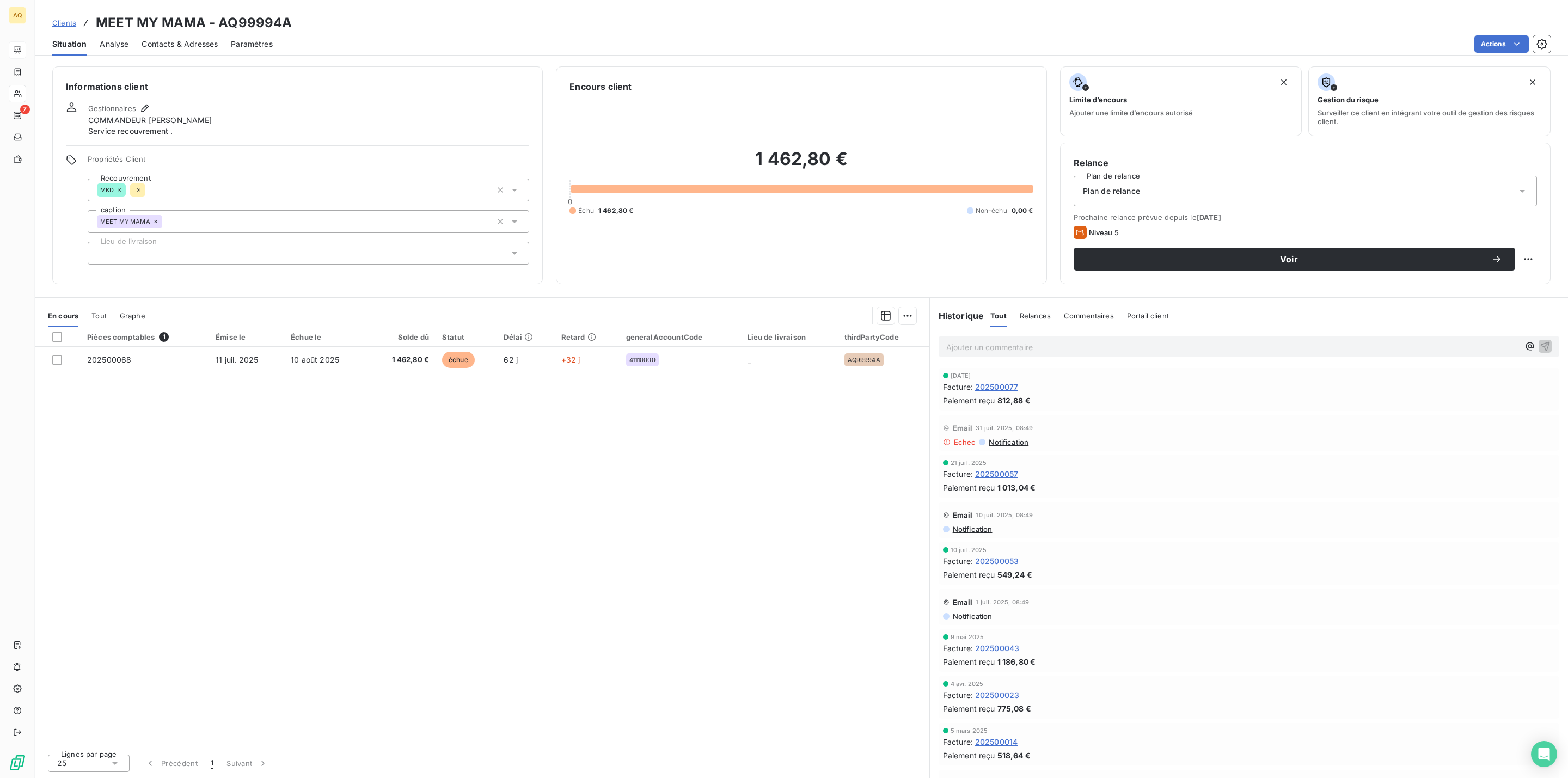
click at [188, 40] on span "Contacts & Adresses" at bounding box center [180, 44] width 76 height 11
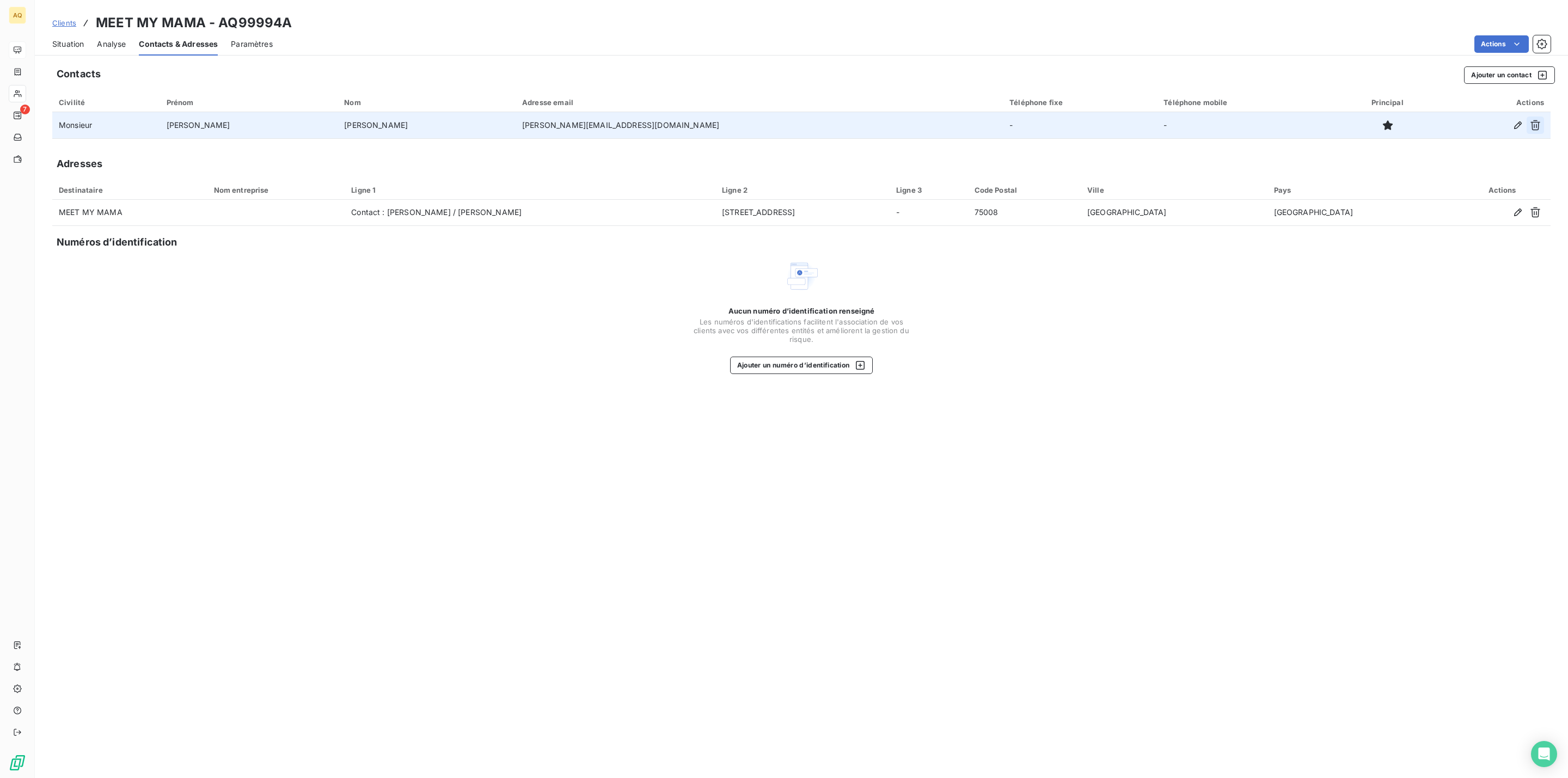
click at [1529, 126] on button "button" at bounding box center [1535, 125] width 17 height 17
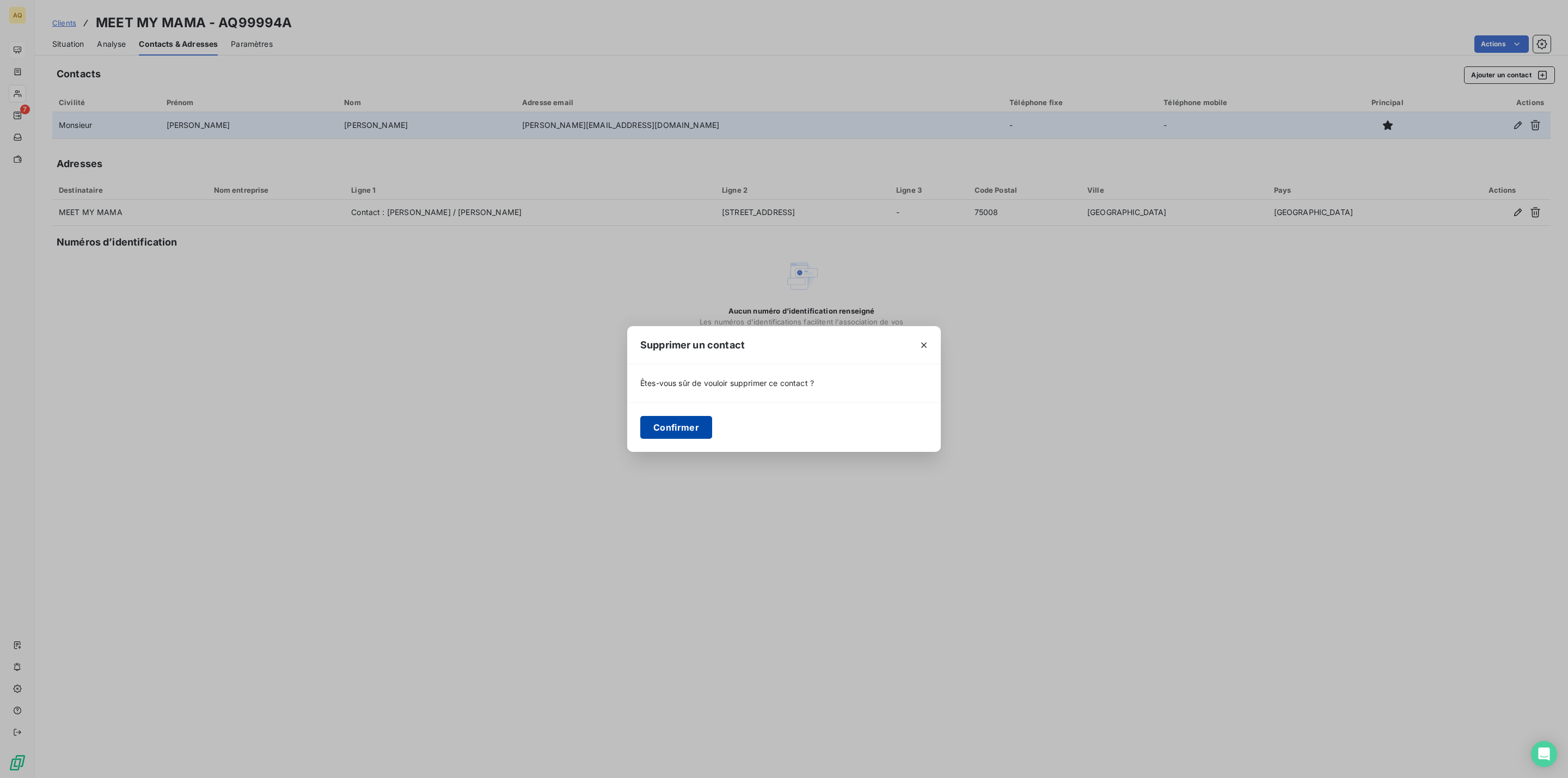
click at [663, 425] on button "Confirmer" at bounding box center [676, 427] width 72 height 23
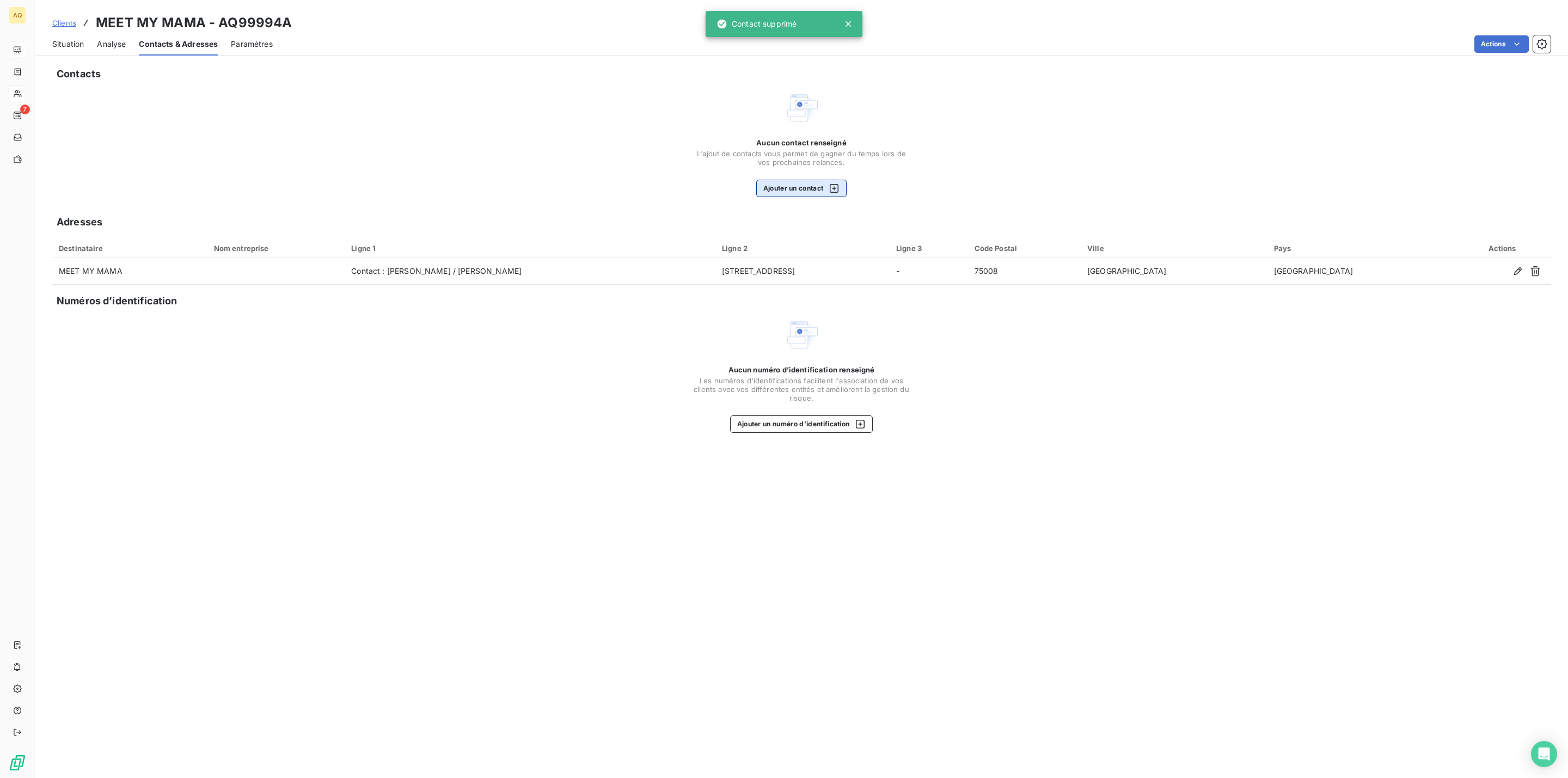
click at [801, 194] on button "Ajouter un contact" at bounding box center [801, 188] width 91 height 17
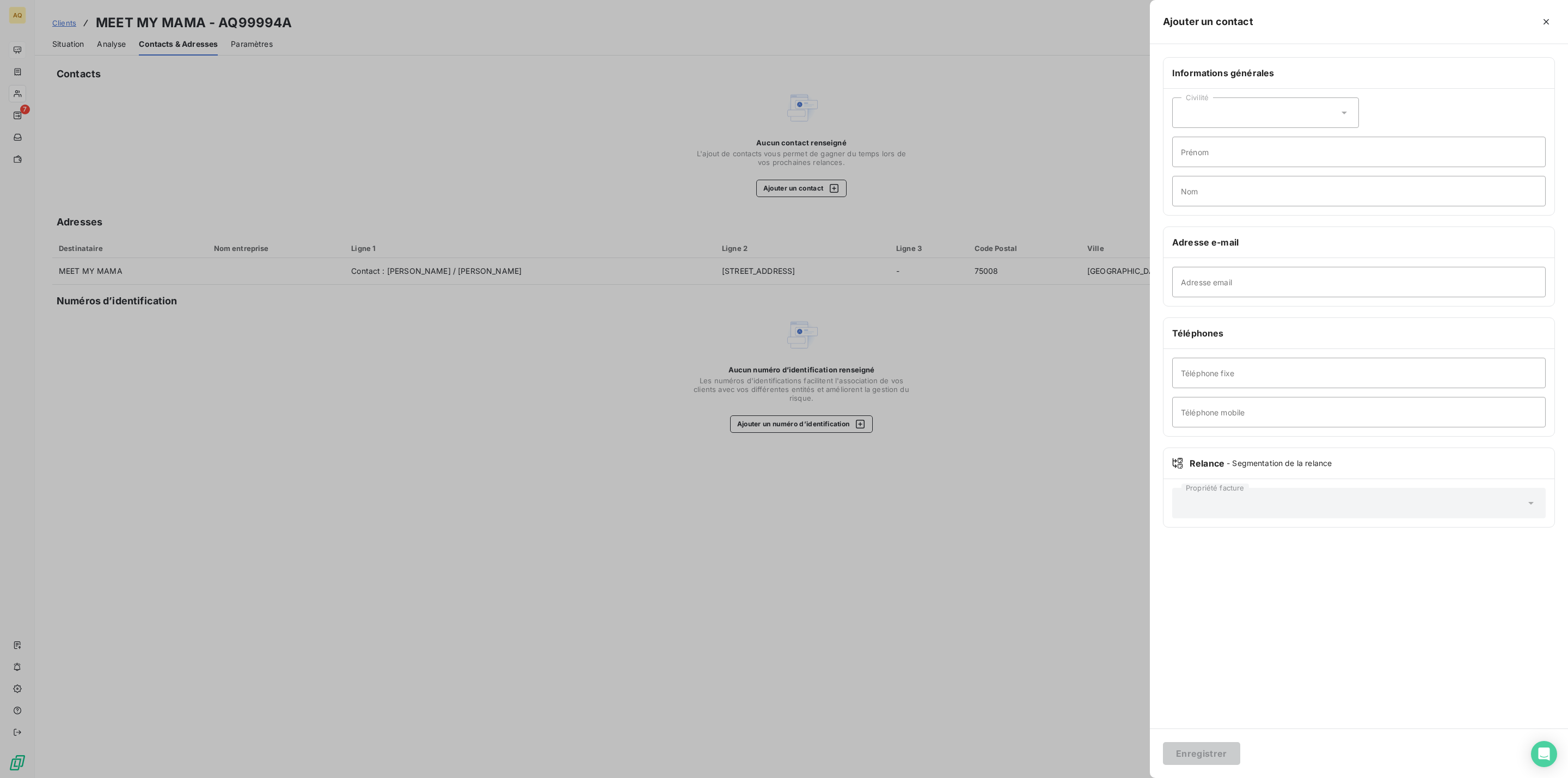
click at [1264, 123] on div "Civilité" at bounding box center [1266, 113] width 187 height 30
click at [1230, 145] on li "Madame" at bounding box center [1266, 140] width 187 height 20
click at [1230, 156] on input "Prénom" at bounding box center [1359, 152] width 374 height 30
click at [1215, 156] on input "Prénom" at bounding box center [1359, 152] width 374 height 30
type input "ZYANYA"
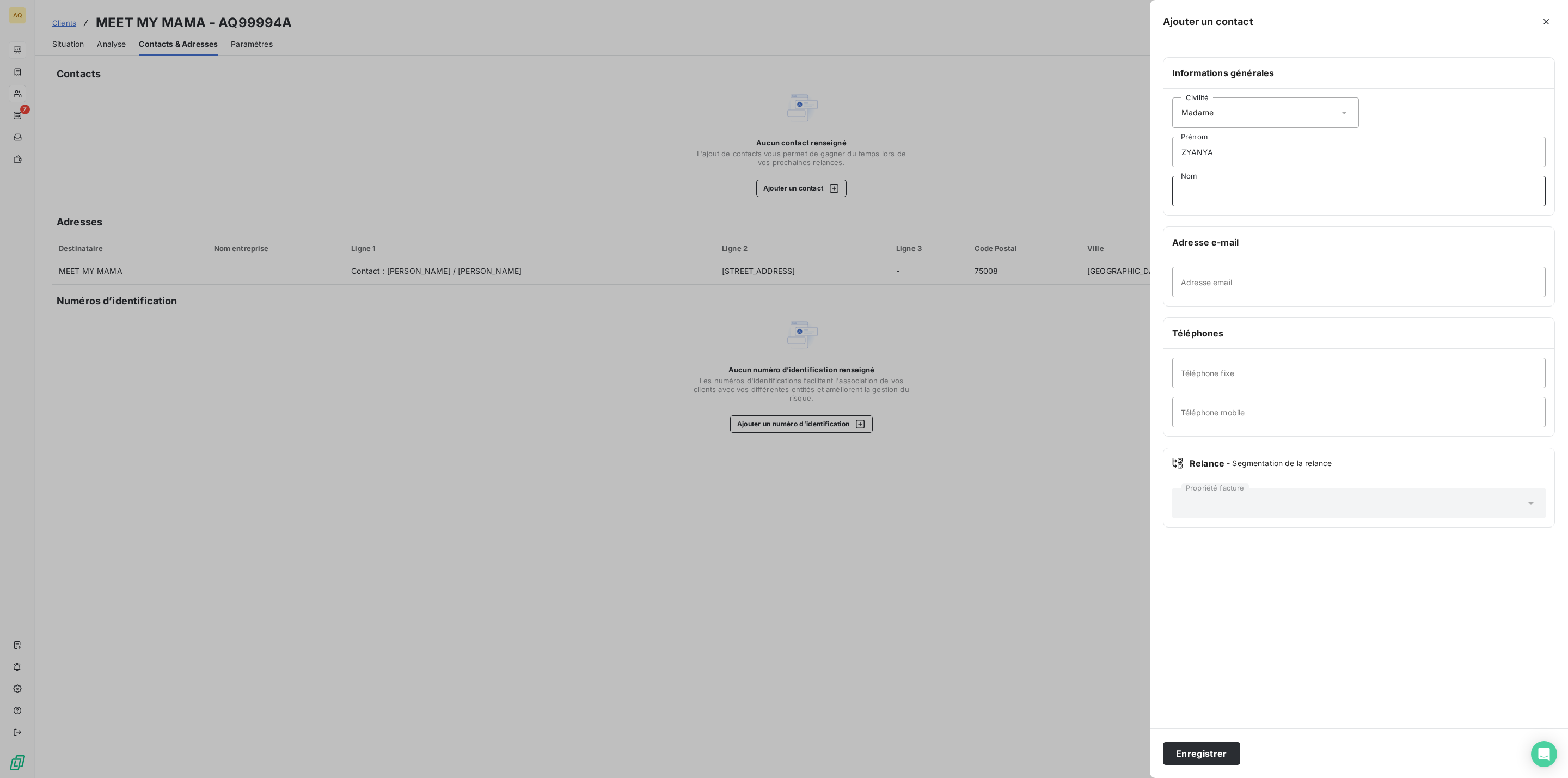
click at [1243, 194] on input "Nom" at bounding box center [1359, 191] width 374 height 30
drag, startPoint x: 1230, startPoint y: 149, endPoint x: 1150, endPoint y: 152, distance: 80.1
click at [1148, 777] on div "Ajouter un contact Informations générales Civilité Madame ZYANYA Prénom Nom Adr…" at bounding box center [784, 778] width 1568 height 0
click at [1222, 191] on input "Nom" at bounding box center [1359, 191] width 374 height 30
paste input "ZYANYA"
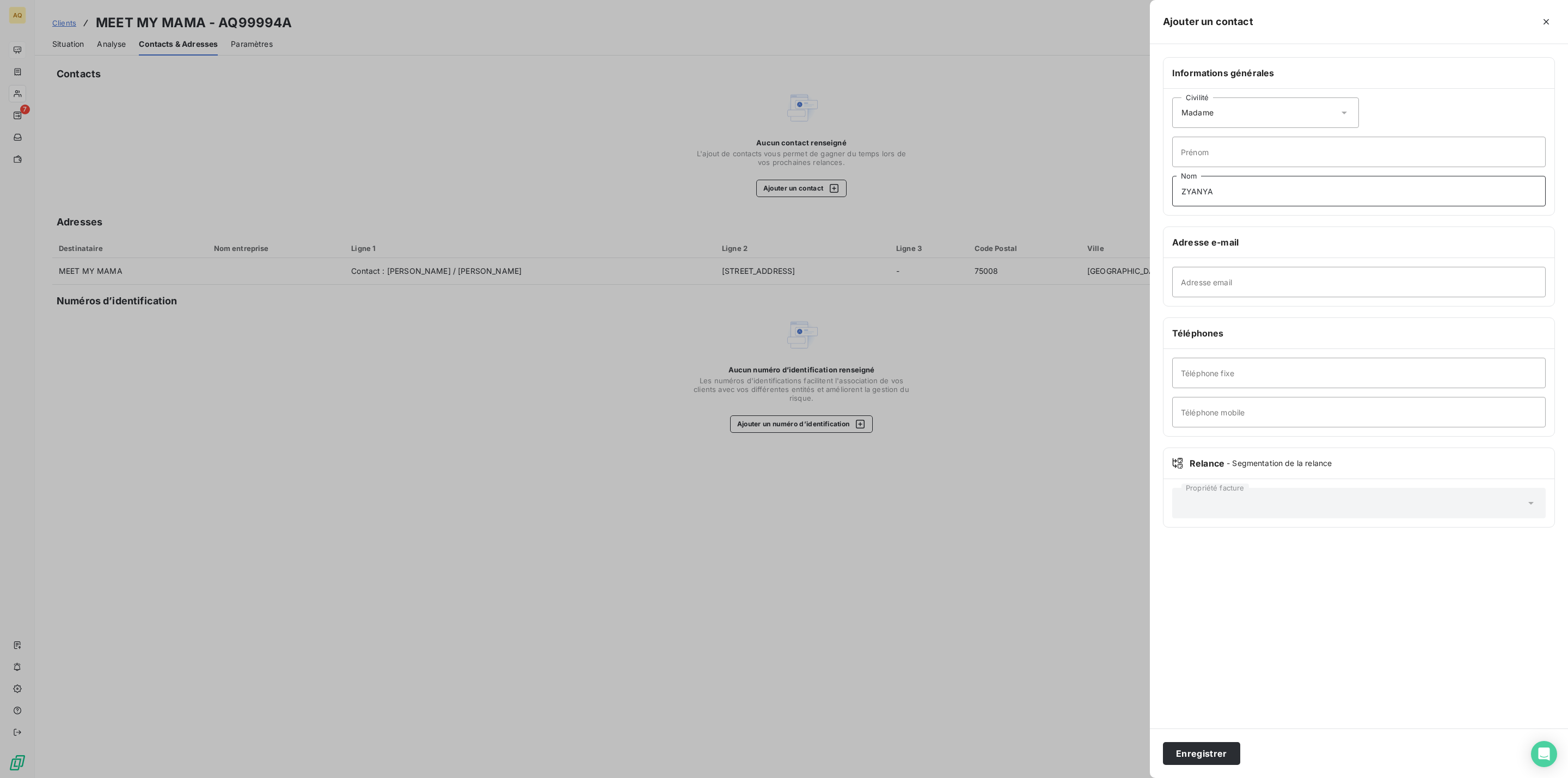
type input "ZYANYA"
click at [1239, 282] on input "Adresse email" at bounding box center [1359, 282] width 374 height 30
type input "[EMAIL_ADDRESS][DOMAIN_NAME]"
click at [1290, 387] on input "Téléphone fixe" at bounding box center [1359, 373] width 374 height 30
click at [1235, 414] on input "Téléphone mobile" at bounding box center [1359, 412] width 374 height 30
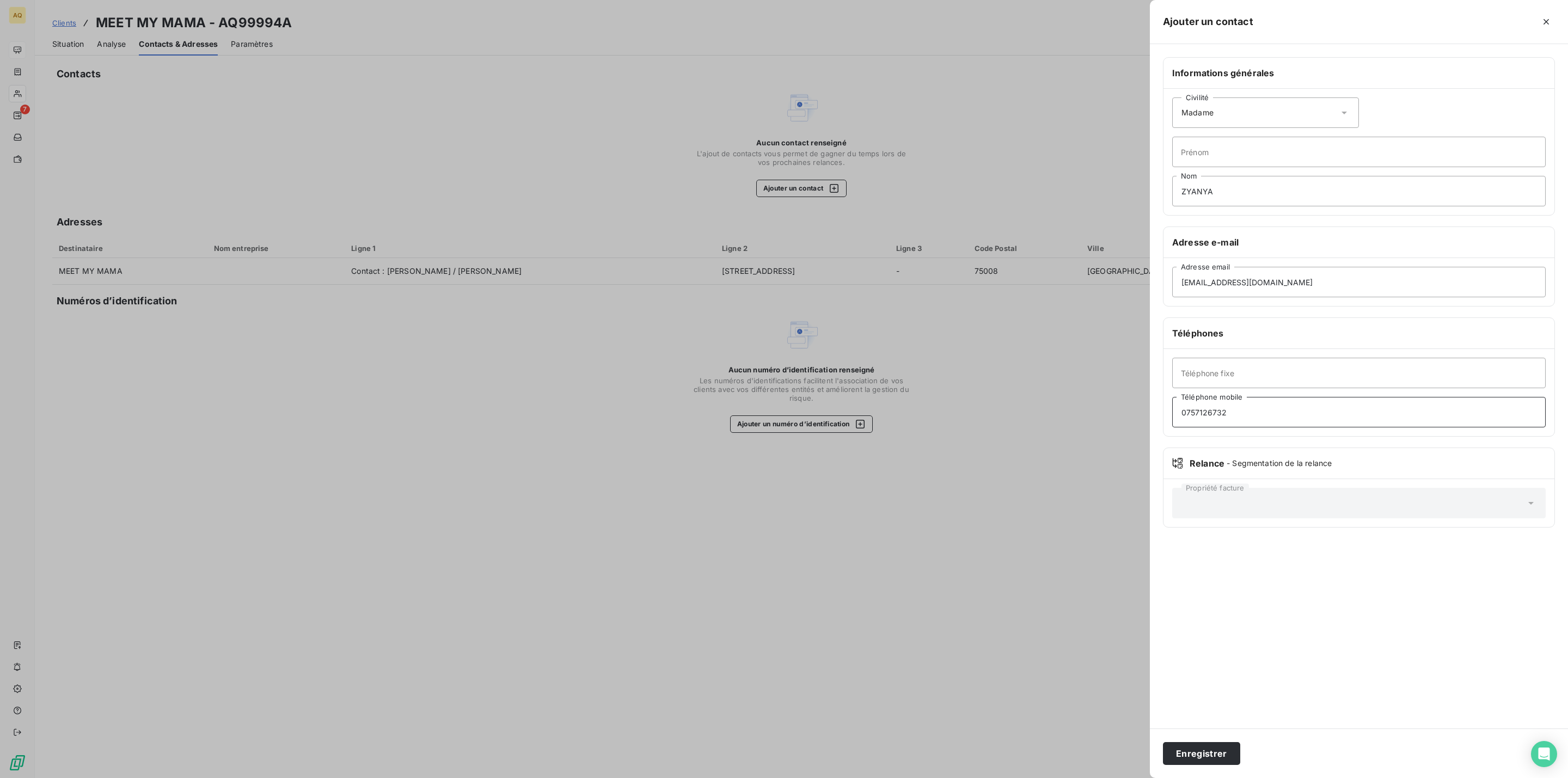
type input "0757126732"
click at [1163, 742] on button "Enregistrer" at bounding box center [1202, 753] width 78 height 23
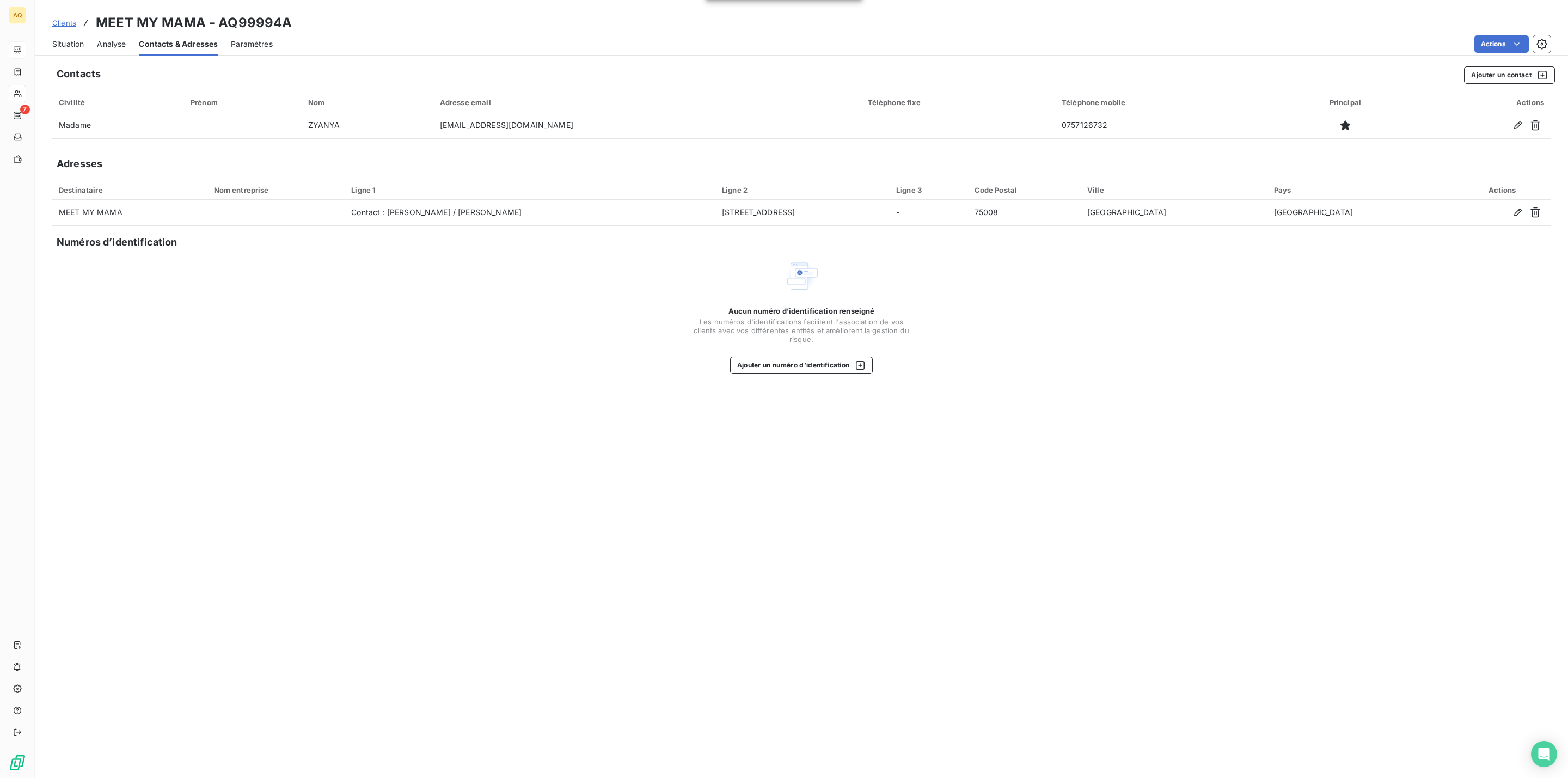
click at [67, 43] on span "Situation" at bounding box center [68, 44] width 32 height 11
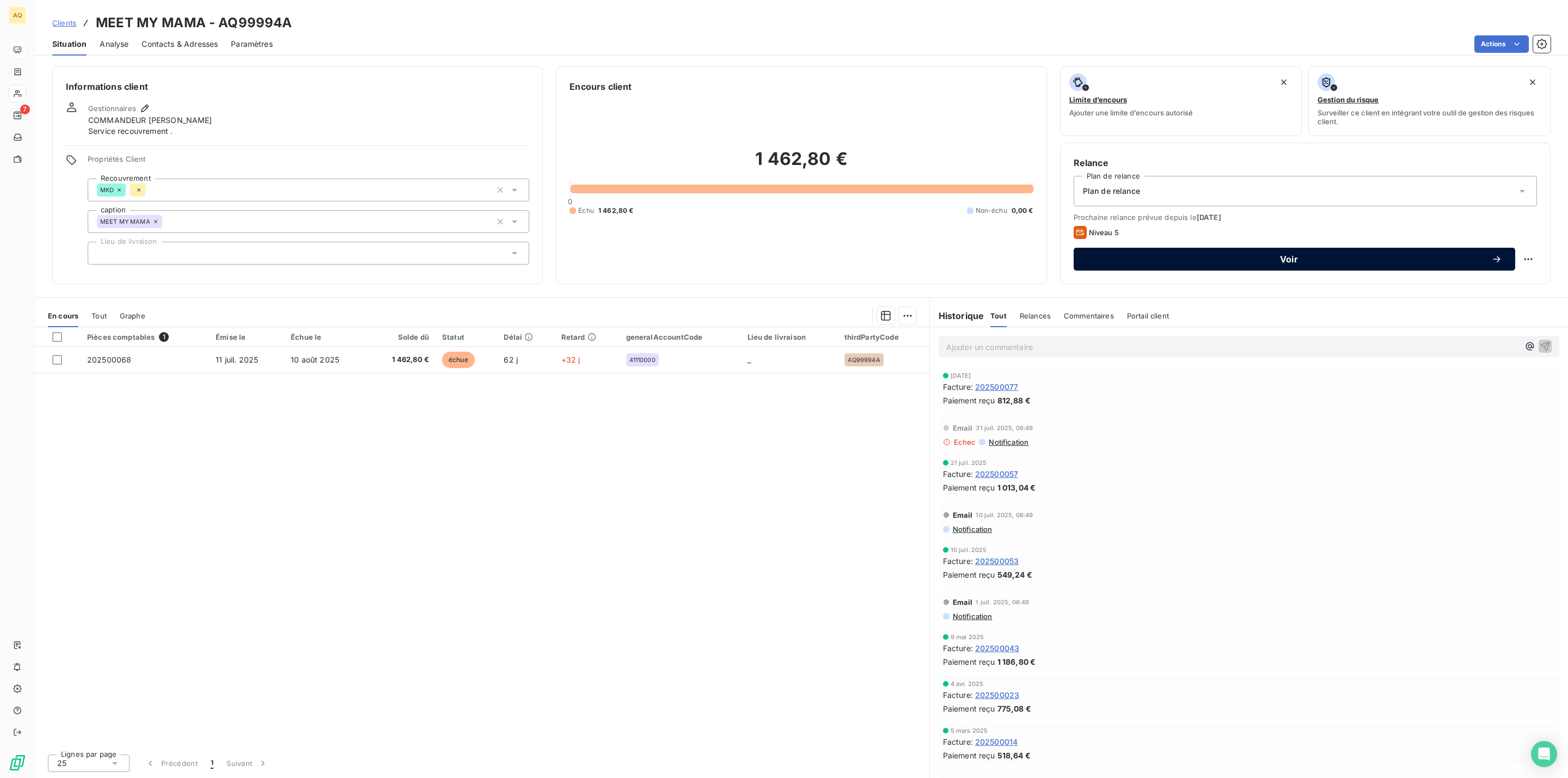
click at [1225, 261] on span "Voir" at bounding box center [1289, 258] width 404 height 9
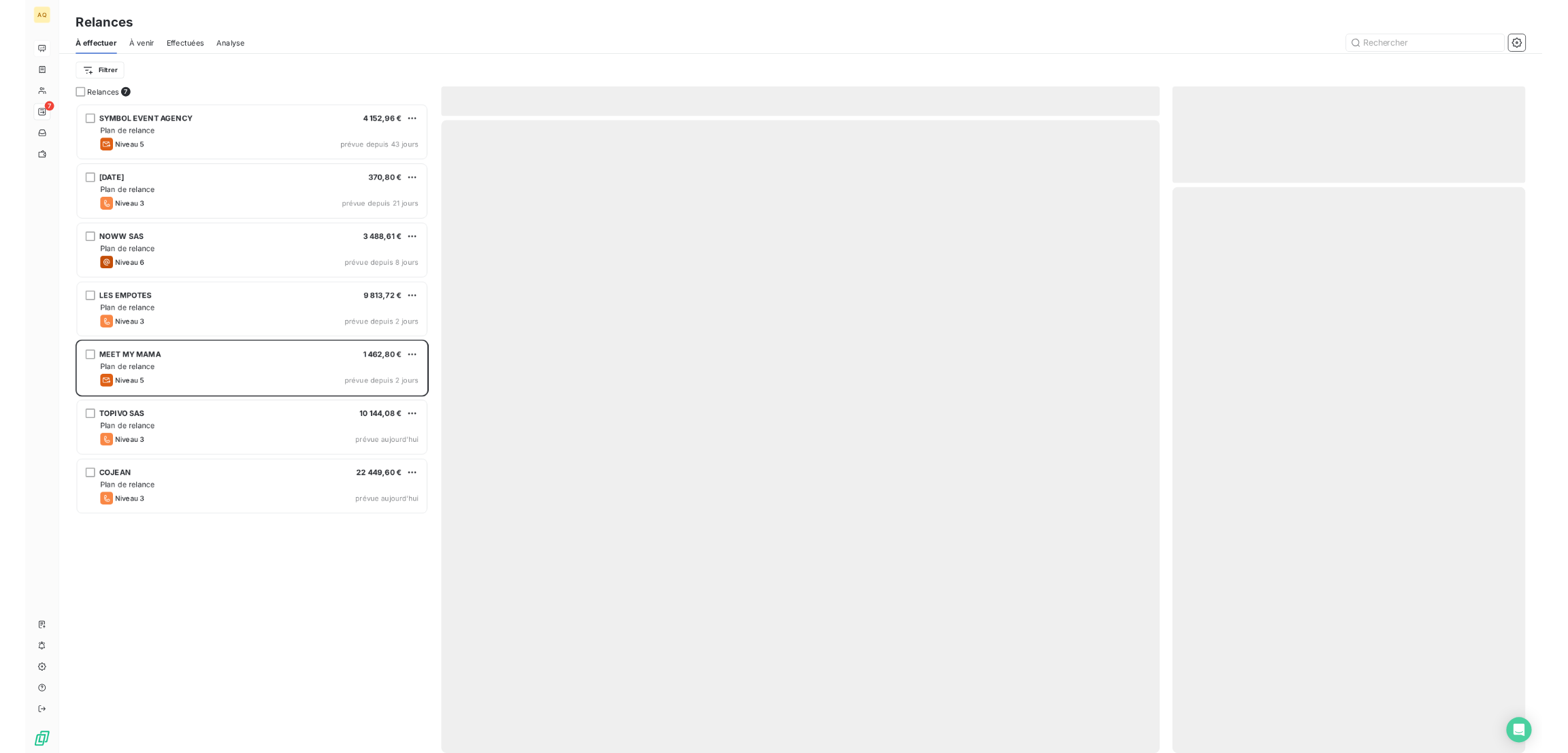
scroll to position [825, 440]
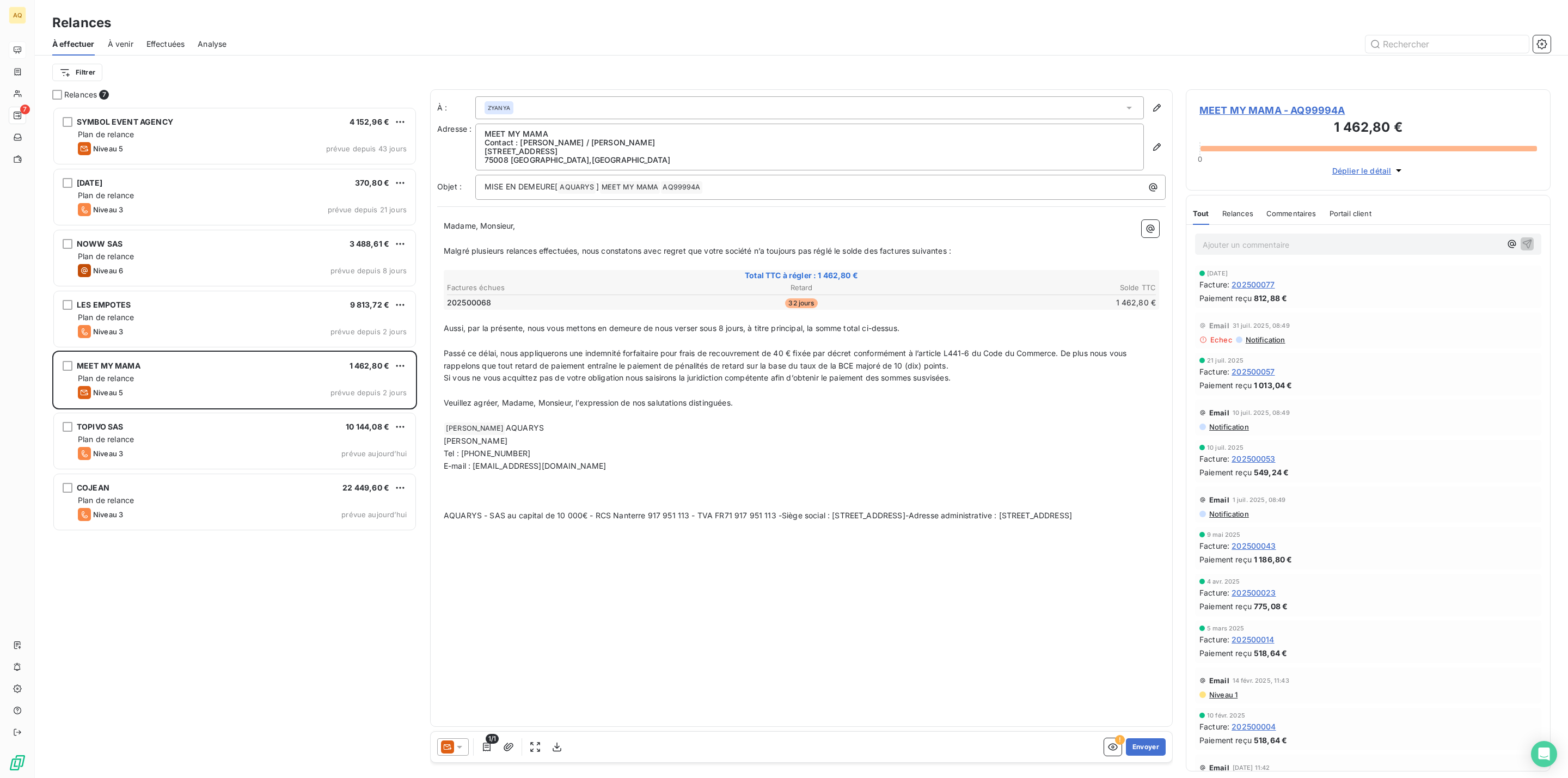
click at [464, 739] on div at bounding box center [453, 747] width 32 height 17
click at [490, 619] on div "Niveau 1 ( J+2 )" at bounding box center [476, 616] width 66 height 13
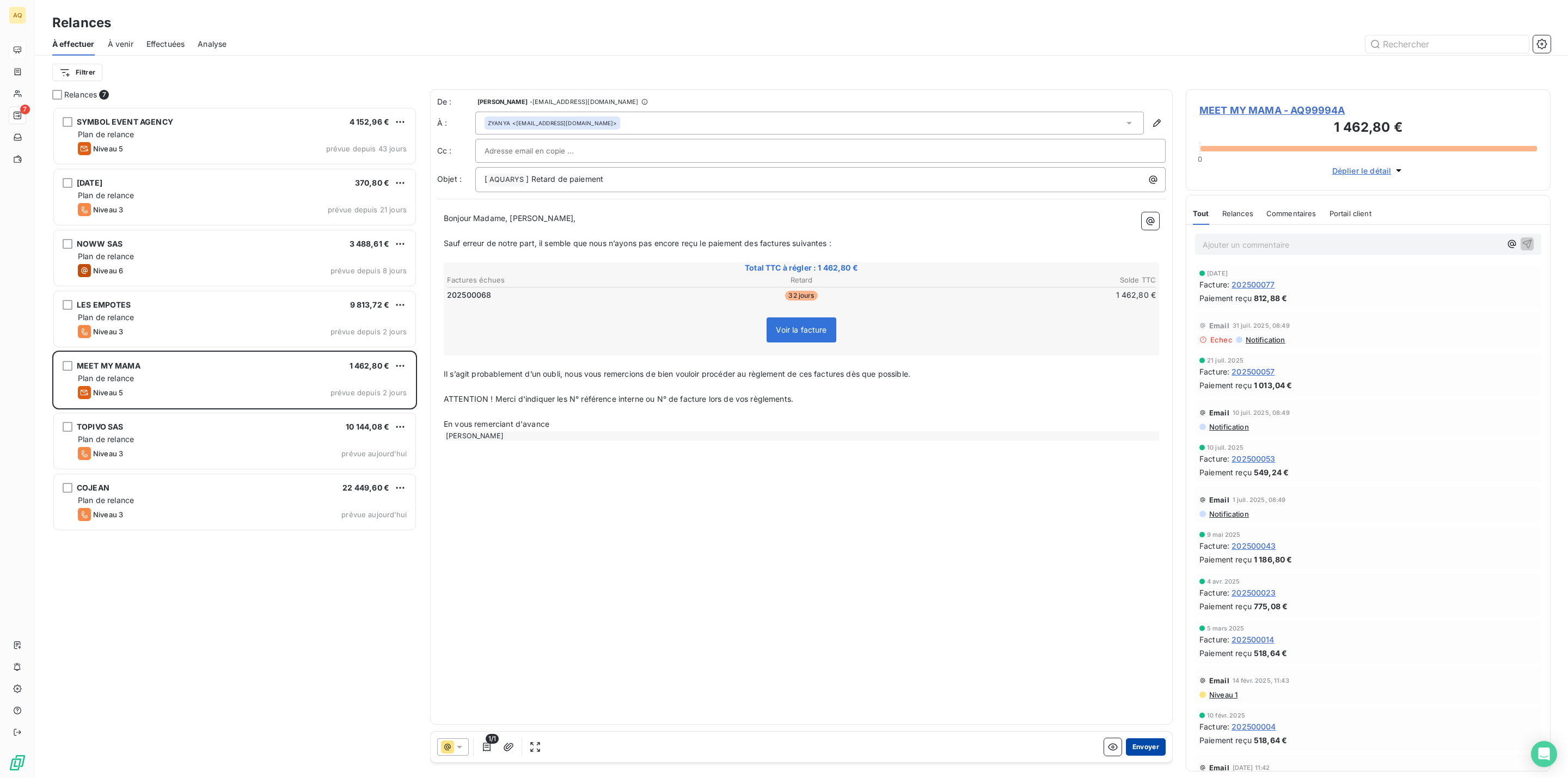
click at [1148, 740] on button "Envoyer" at bounding box center [1146, 747] width 40 height 17
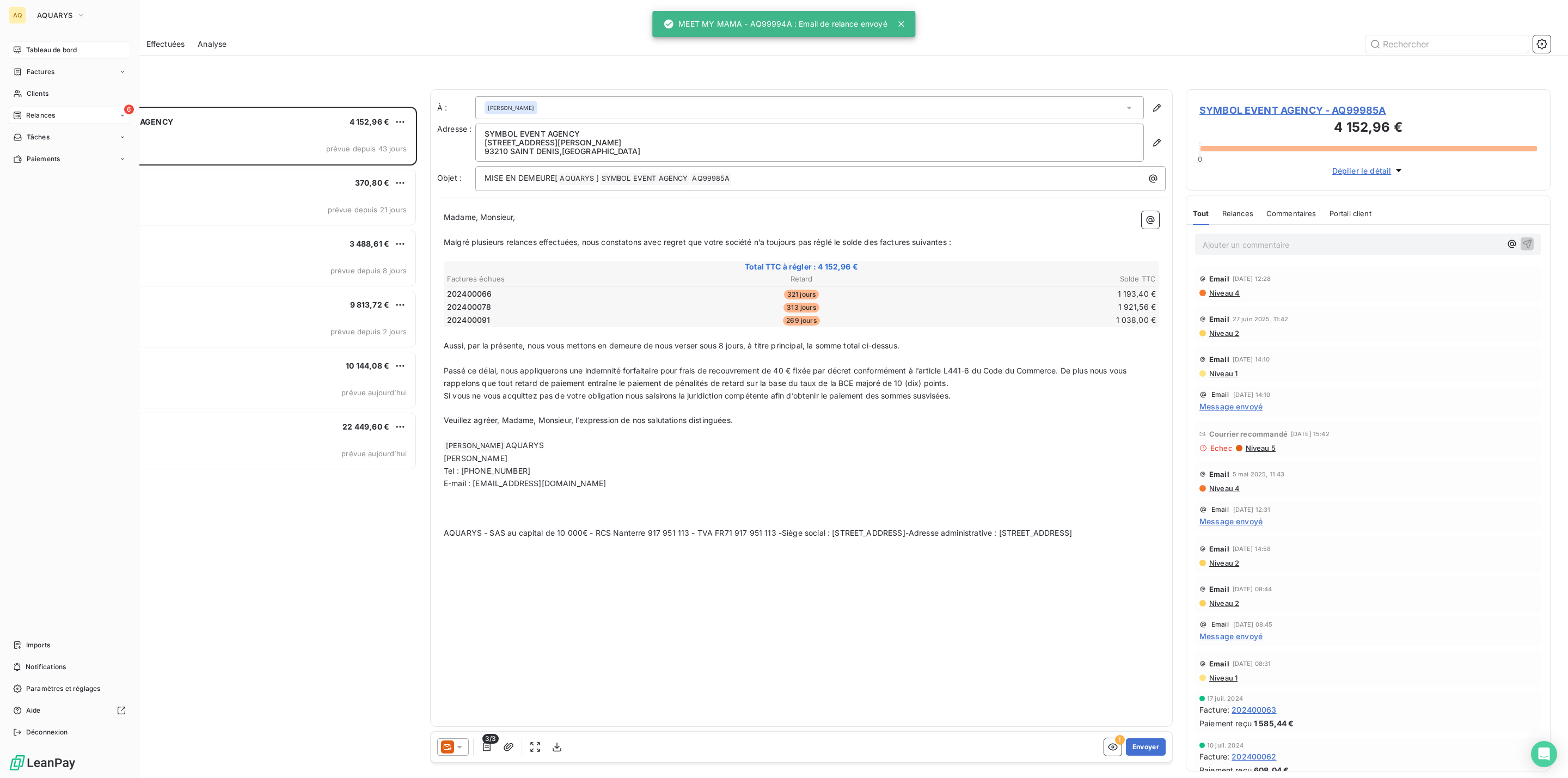
click at [58, 47] on span "Tableau de bord" at bounding box center [51, 50] width 50 height 10
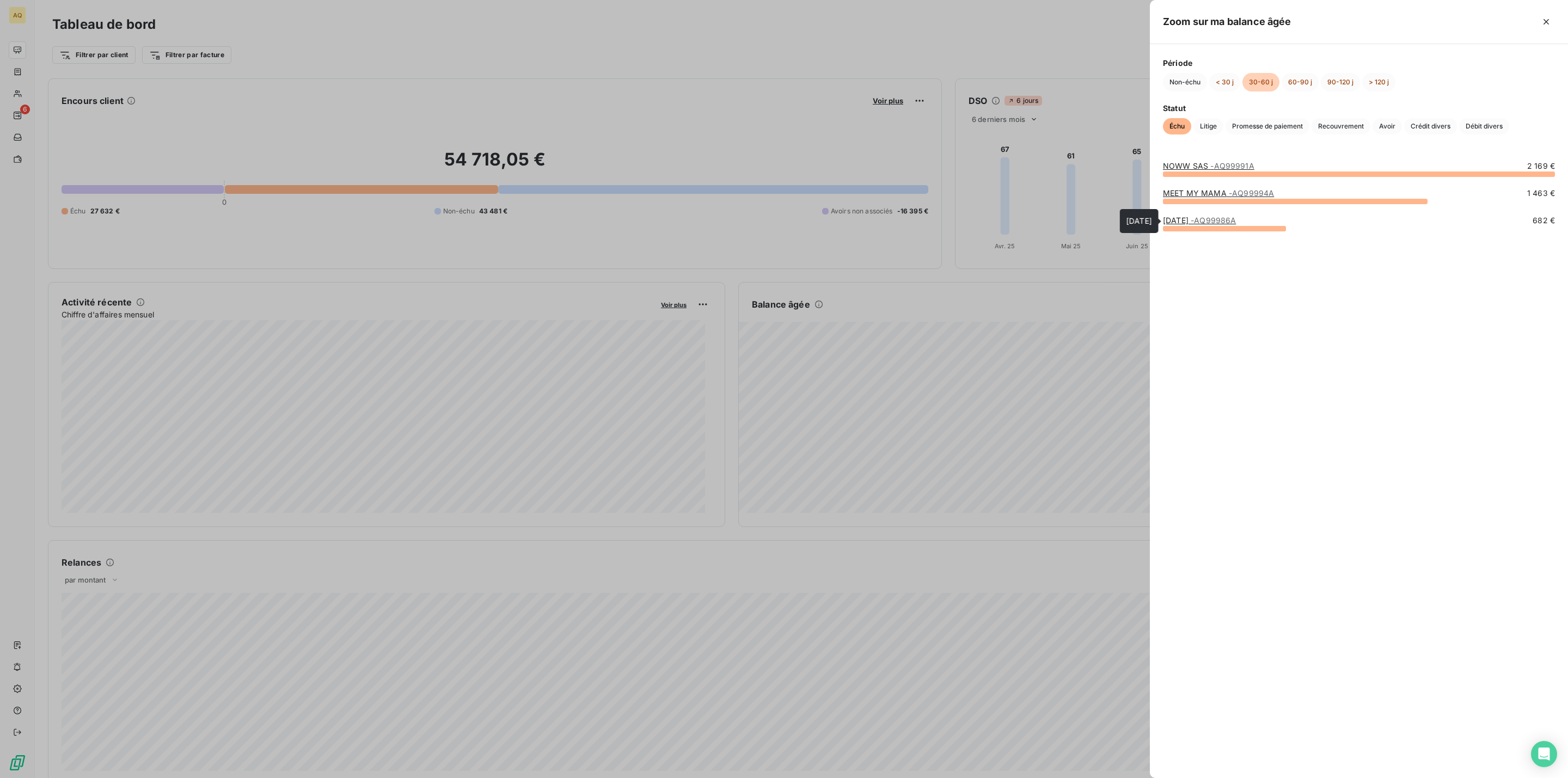
click at [1209, 222] on span "- AQ99986A" at bounding box center [1213, 220] width 45 height 9
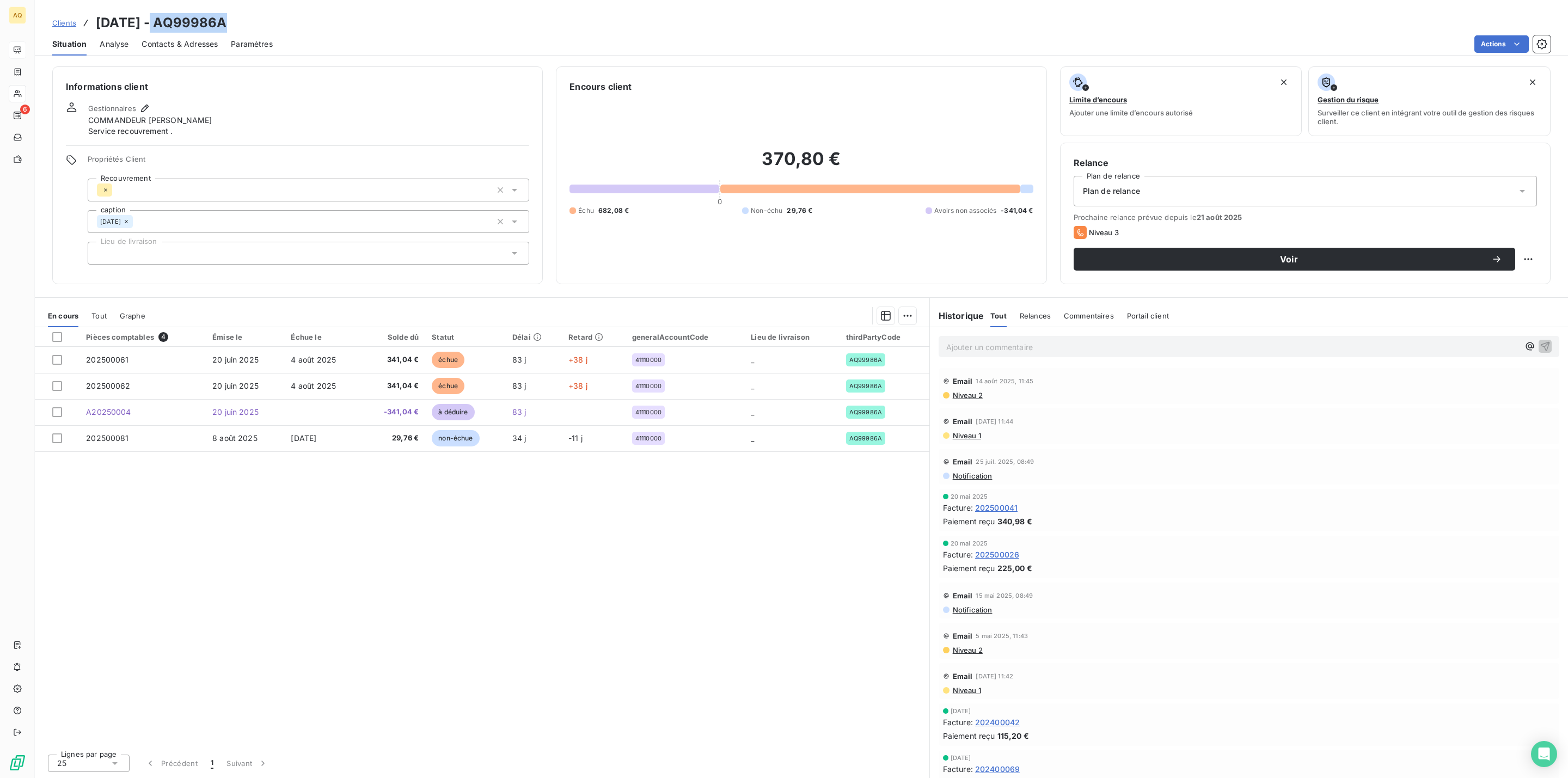
drag, startPoint x: 221, startPoint y: 23, endPoint x: 145, endPoint y: 23, distance: 76.0
click at [145, 23] on div "Clients [DATE] - AQ99986A" at bounding box center [801, 23] width 1533 height 20
click at [157, 22] on h3 "[DATE] - AQ99986A" at bounding box center [162, 23] width 131 height 20
drag, startPoint x: 225, startPoint y: 21, endPoint x: 152, endPoint y: 22, distance: 73.0
click at [152, 22] on div "Clients [DATE] - AQ99986A" at bounding box center [801, 23] width 1533 height 20
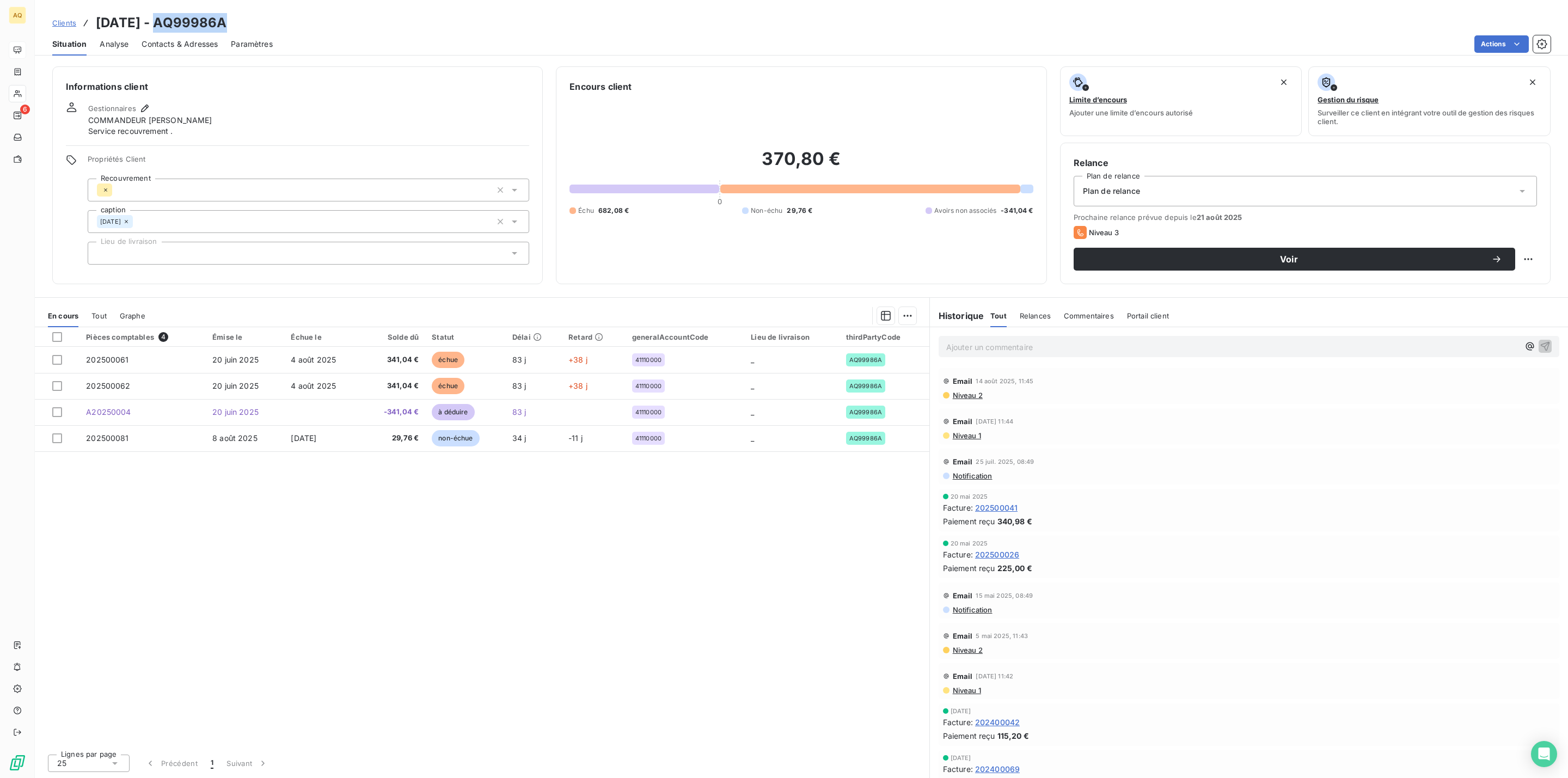
copy h3 "AQ99986A"
click at [461, 409] on span "à déduire" at bounding box center [453, 412] width 42 height 17
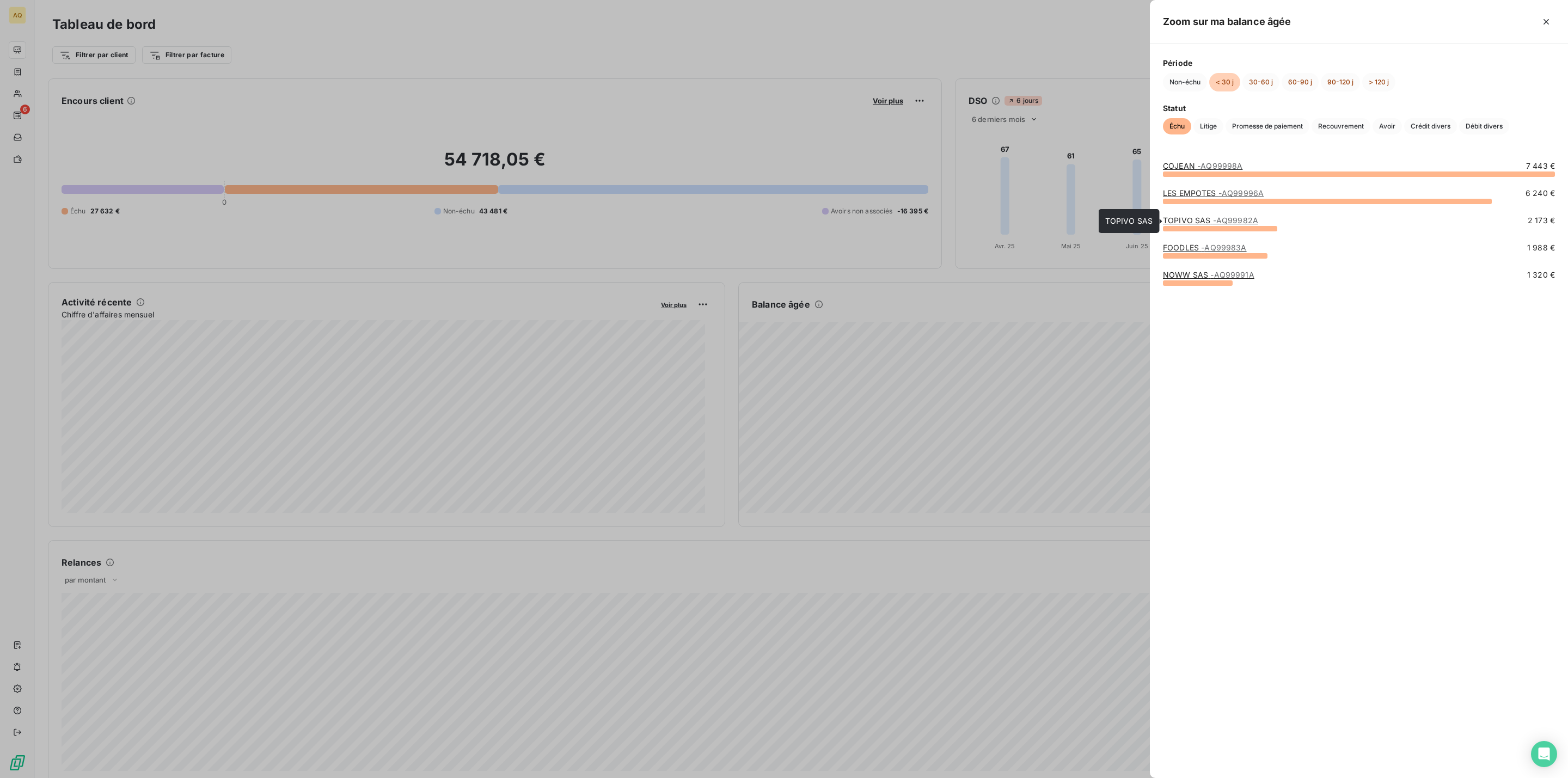
click at [1183, 221] on link "TOPIVO SAS - AQ99982A" at bounding box center [1211, 220] width 95 height 9
click at [883, 329] on div at bounding box center [784, 389] width 1568 height 778
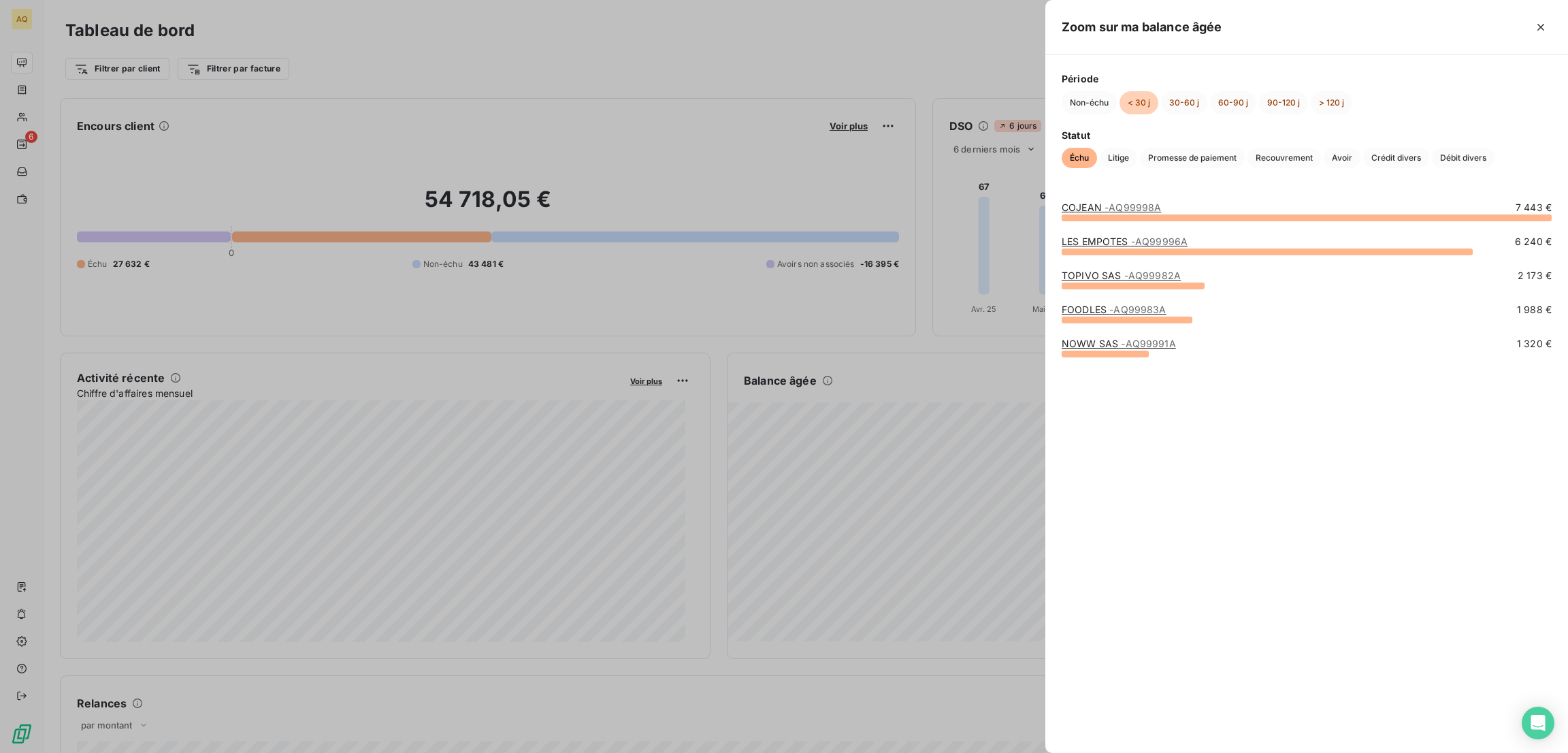
click at [994, 504] on div at bounding box center [784, 376] width 1568 height 753
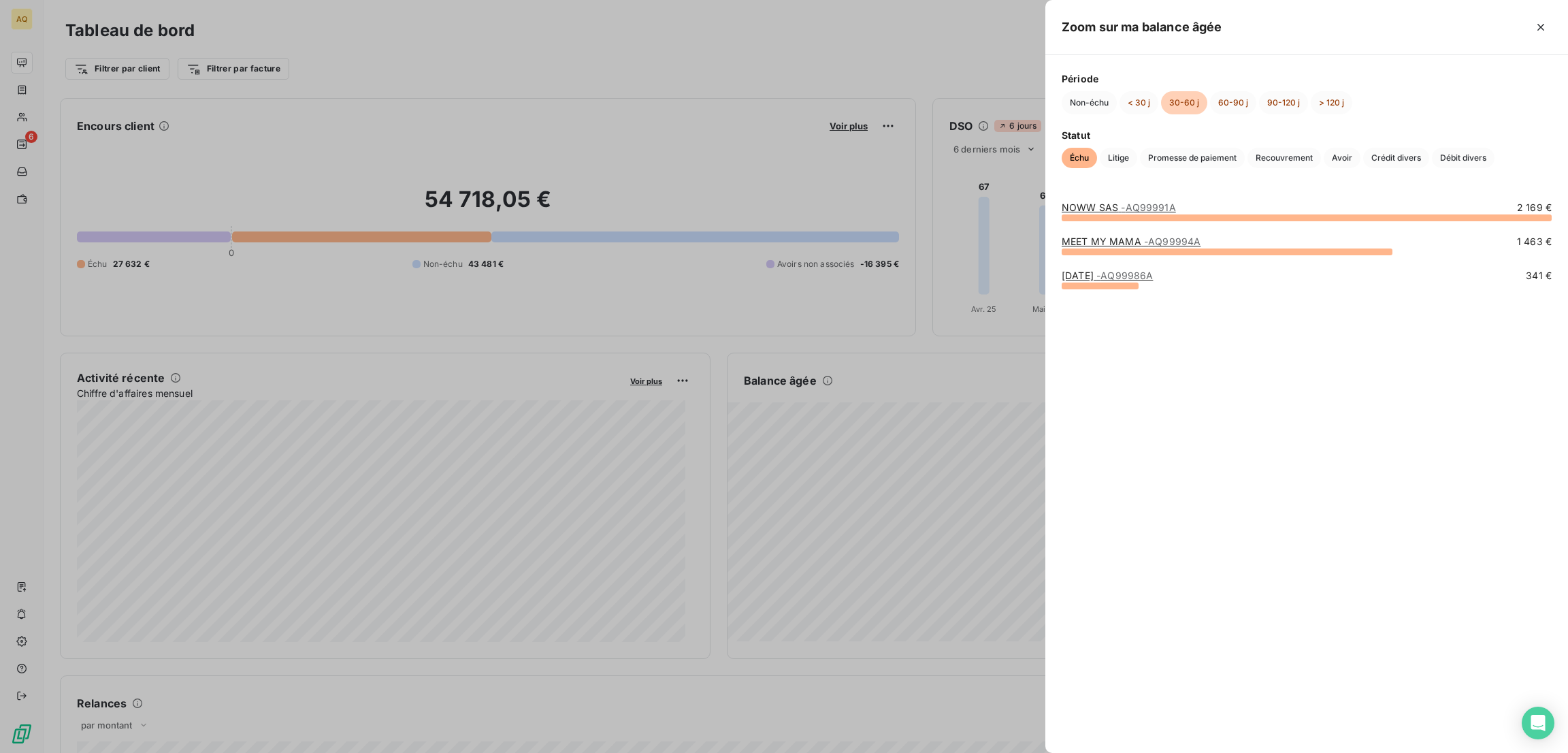
click at [1144, 239] on span "- AQ99994A" at bounding box center [1172, 241] width 56 height 12
click at [1141, 202] on span "- AQ99991A" at bounding box center [1148, 207] width 55 height 12
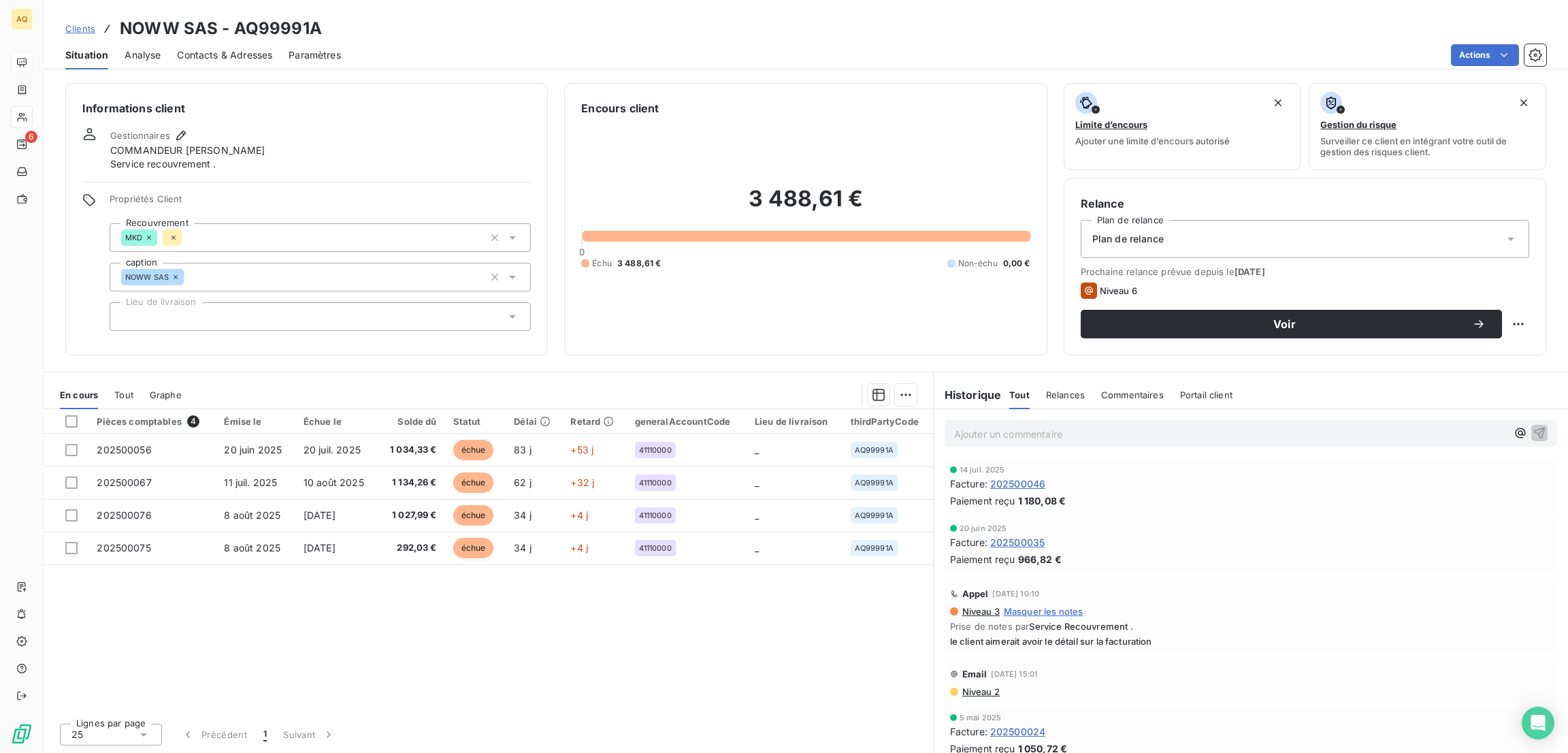
click at [1023, 611] on span "Masquer les notes" at bounding box center [1044, 611] width 80 height 11
click at [1023, 611] on span "Afficher les notes" at bounding box center [1042, 611] width 76 height 11
click at [1042, 611] on span "Masquer les notes" at bounding box center [1044, 611] width 80 height 11
click at [1042, 611] on span "Afficher les notes" at bounding box center [1042, 611] width 76 height 11
click at [242, 52] on span "Contacts & Adresses" at bounding box center [224, 55] width 95 height 13
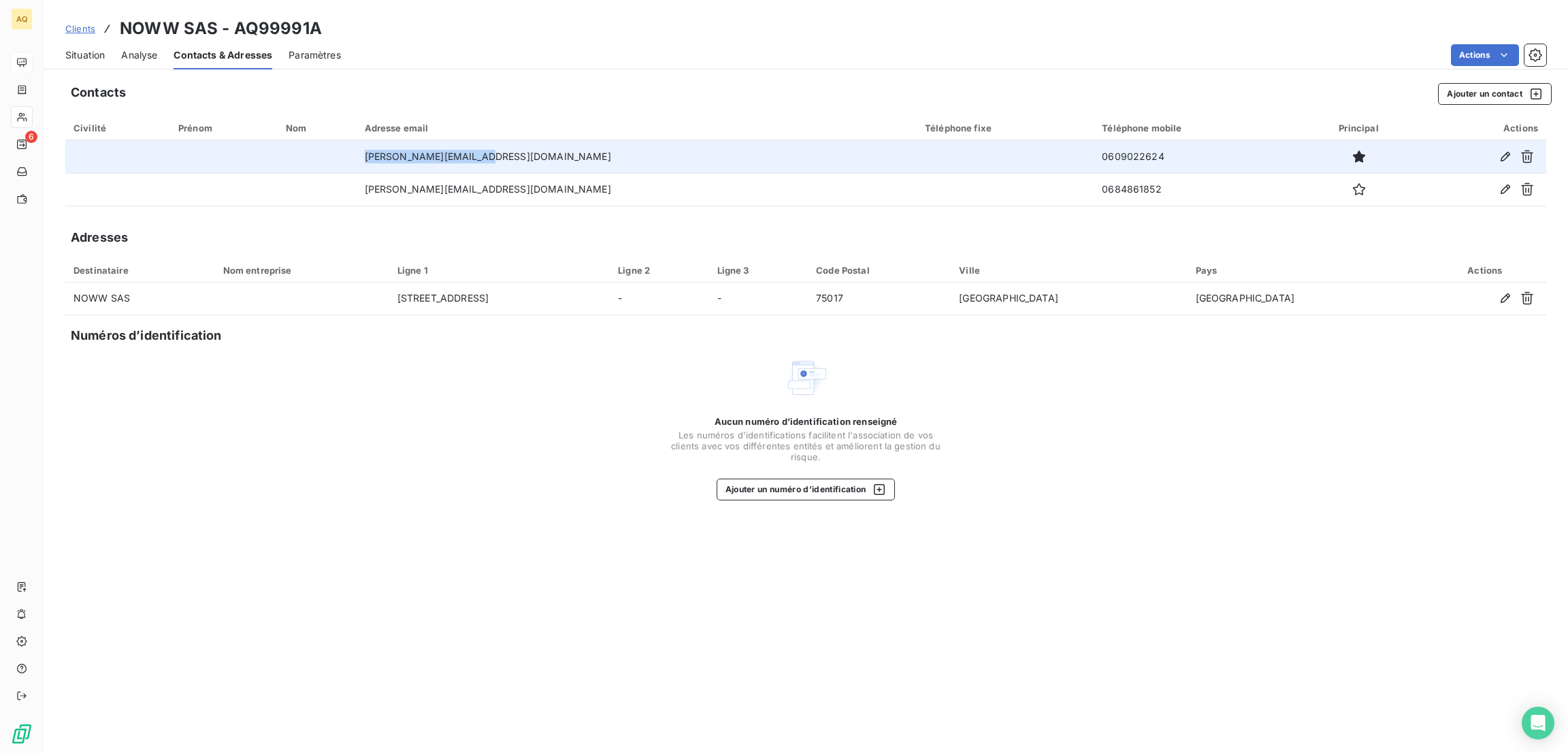
drag, startPoint x: 577, startPoint y: 163, endPoint x: 422, endPoint y: 159, distance: 155.1
click at [422, 159] on td "[PERSON_NAME][EMAIL_ADDRESS][DOMAIN_NAME]" at bounding box center [636, 156] width 560 height 32
copy td "[PERSON_NAME][EMAIL_ADDRESS][DOMAIN_NAME]"
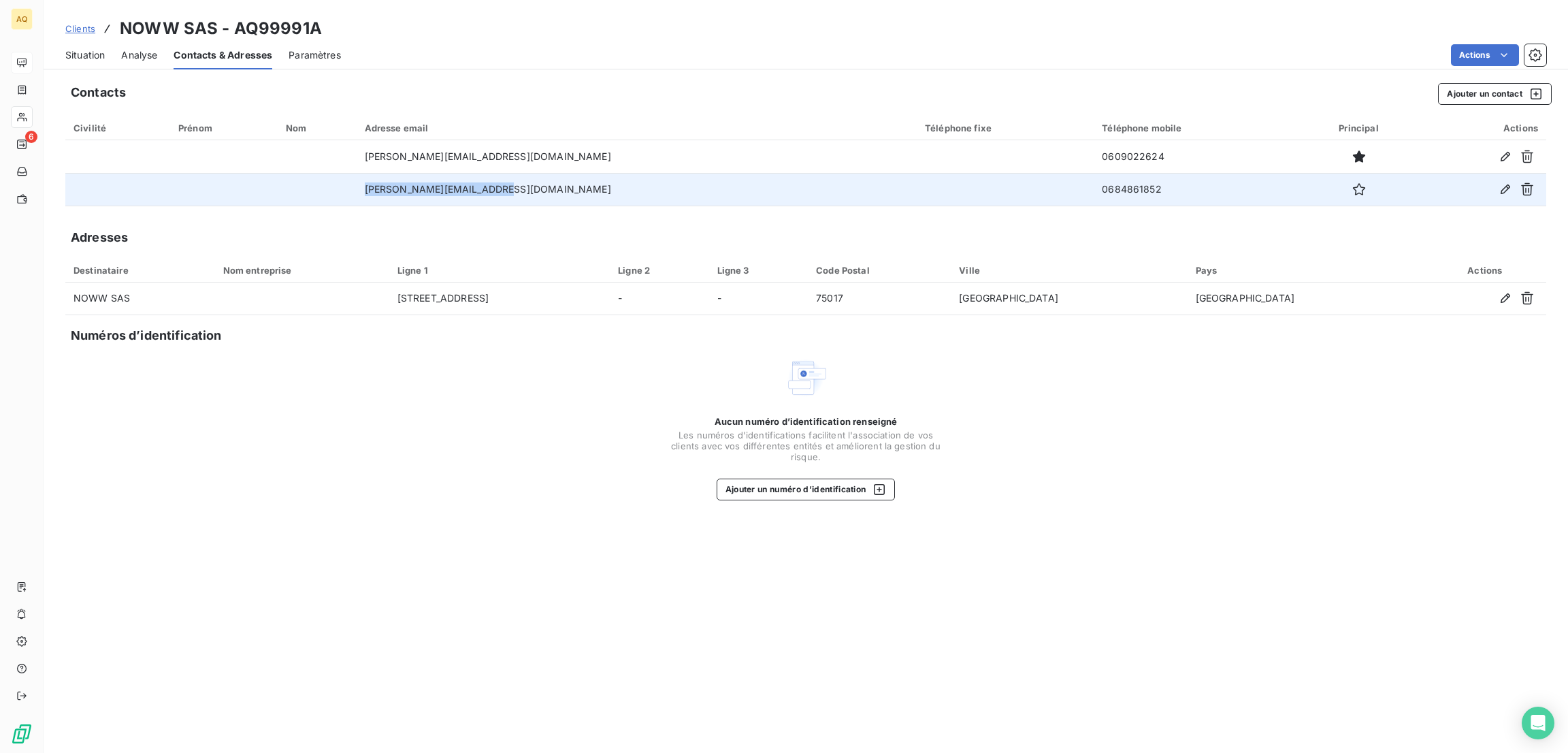
drag, startPoint x: 567, startPoint y: 188, endPoint x: 423, endPoint y: 181, distance: 144.2
click at [423, 181] on td "[PERSON_NAME][EMAIL_ADDRESS][DOMAIN_NAME]" at bounding box center [636, 189] width 560 height 32
copy td "[PERSON_NAME][EMAIL_ADDRESS][DOMAIN_NAME]"
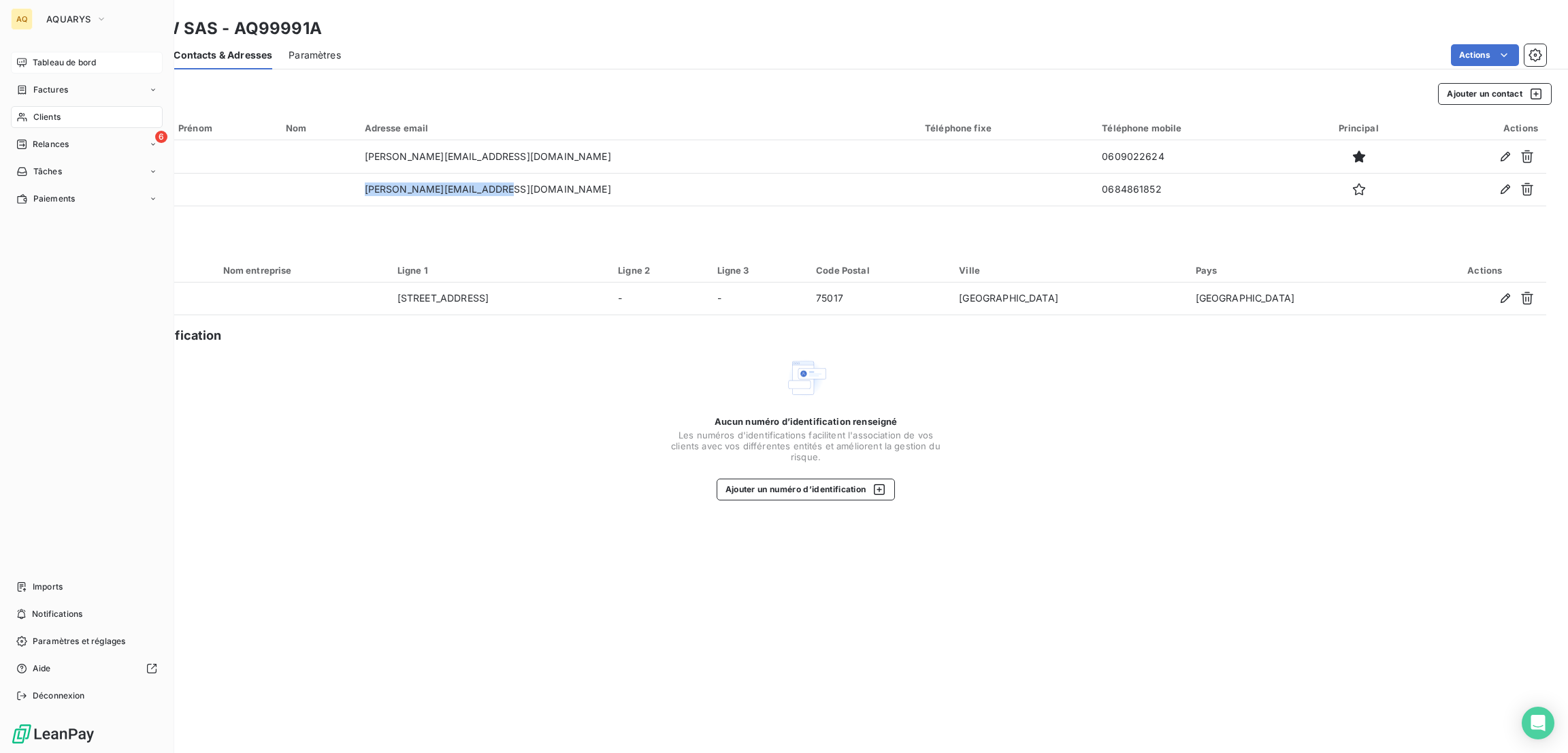
click at [65, 63] on span "Tableau de bord" at bounding box center [64, 62] width 63 height 12
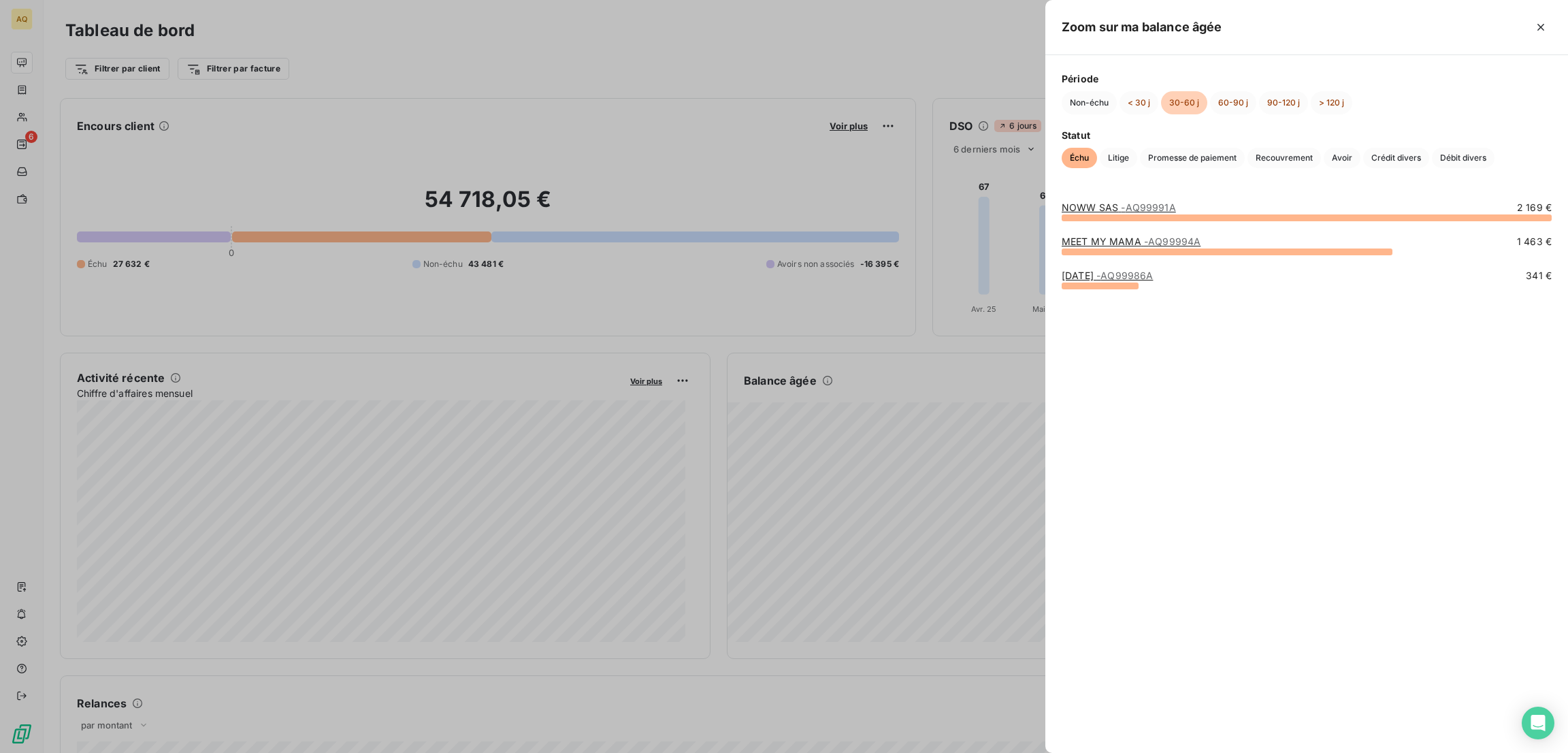
click at [1127, 242] on link "MEET MY MAMA - AQ99994A" at bounding box center [1131, 241] width 139 height 12
